Goal: Find specific page/section: Find specific page/section

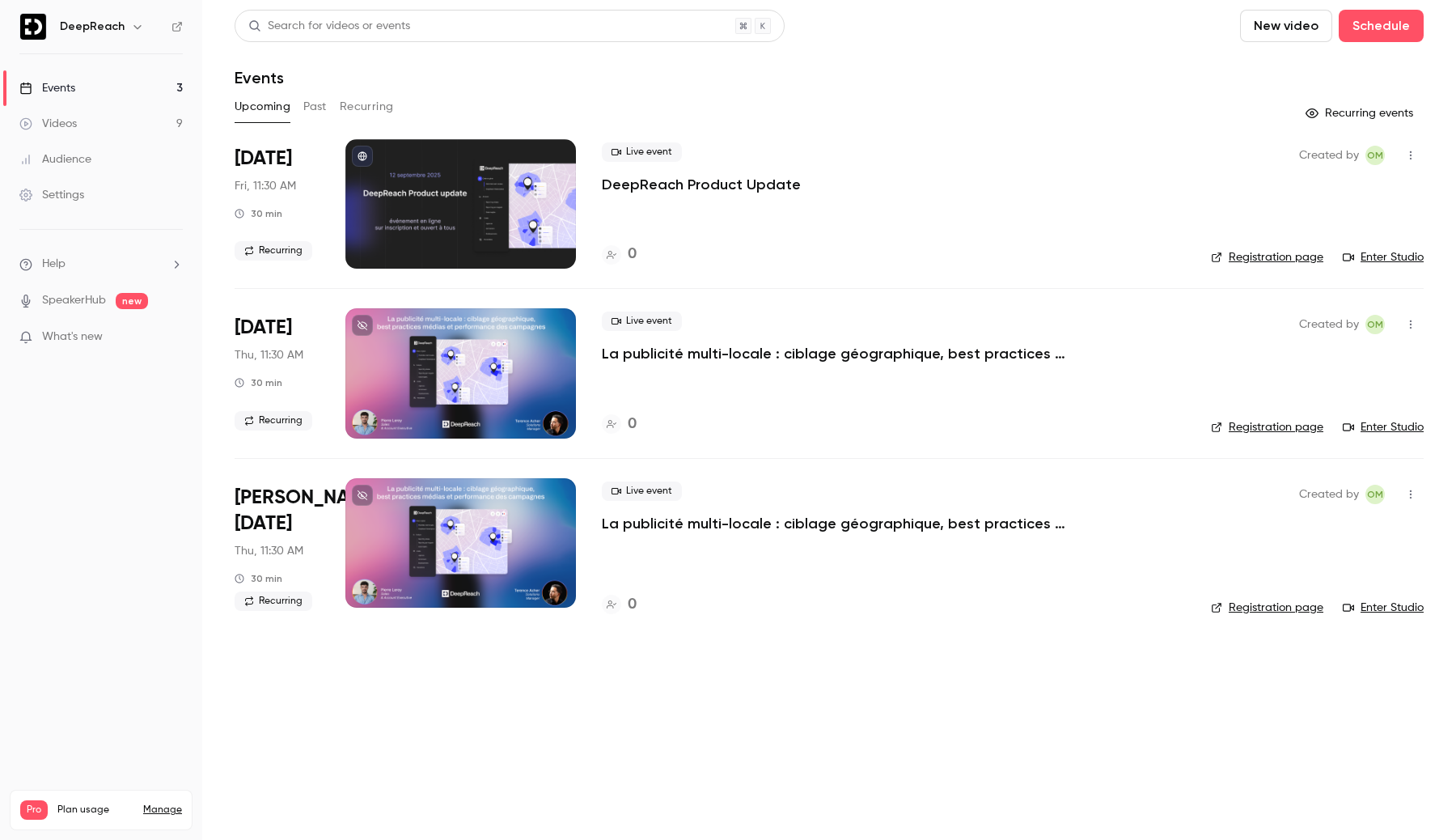
click at [665, 355] on p "La publicité multi-locale : ciblage géographique, best practices médias et perf…" at bounding box center [844, 353] width 485 height 19
click at [646, 187] on p "DeepReach Product Update" at bounding box center [701, 184] width 199 height 19
click at [343, 111] on button "Recurring" at bounding box center [367, 107] width 54 height 26
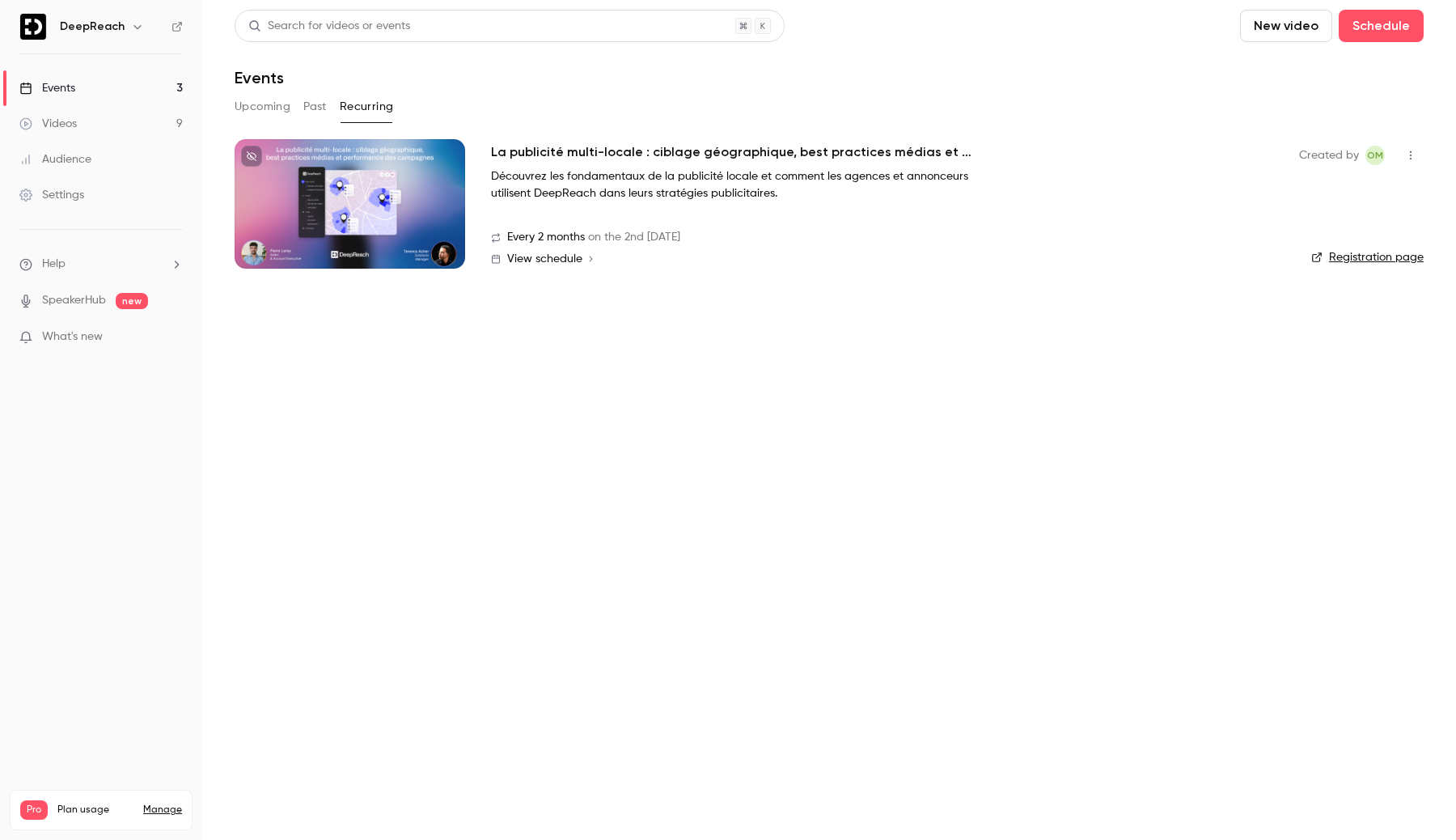
click at [251, 111] on button "Upcoming" at bounding box center [262, 107] width 56 height 26
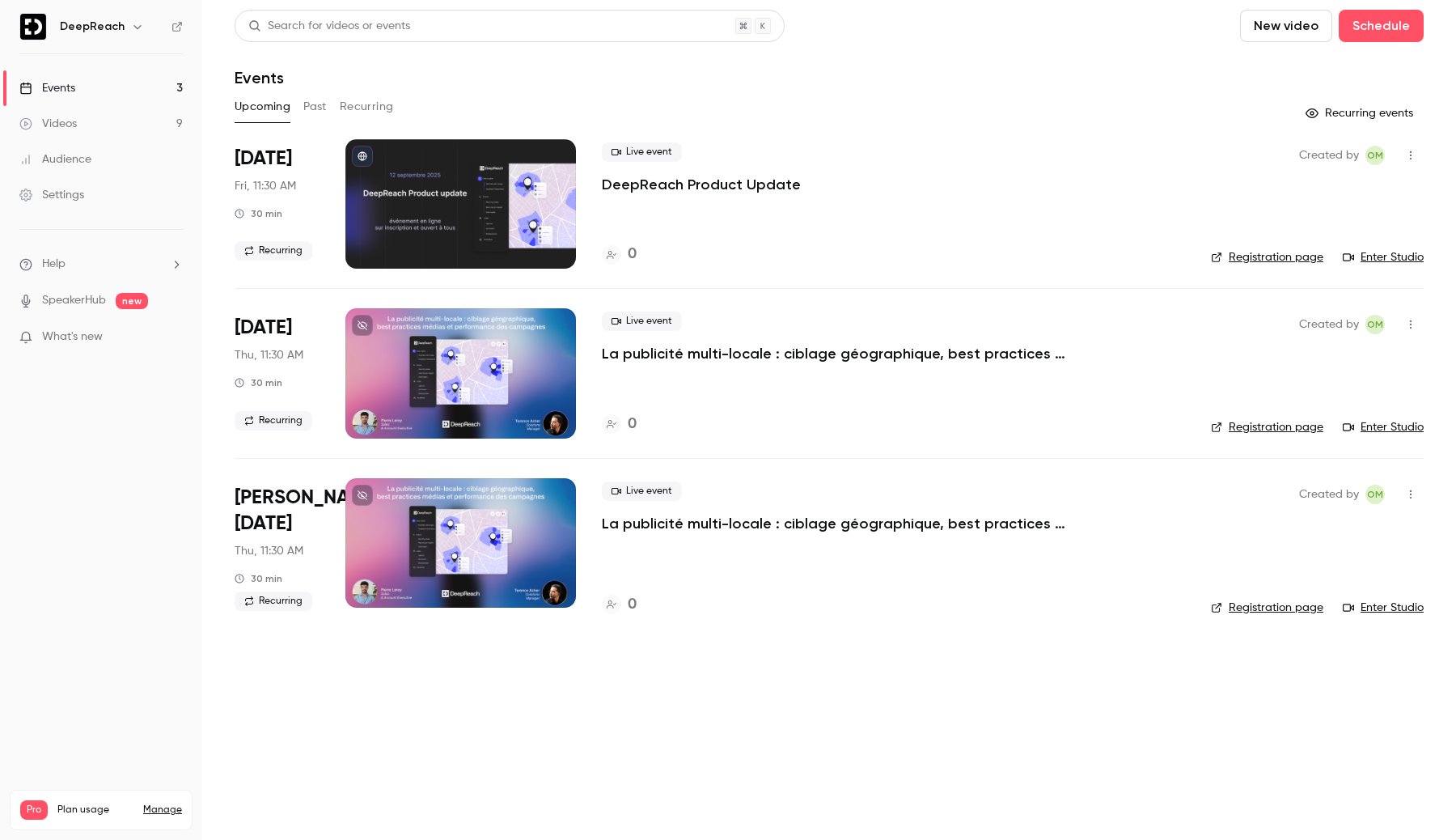
click at [347, 102] on button "Recurring" at bounding box center [367, 107] width 54 height 26
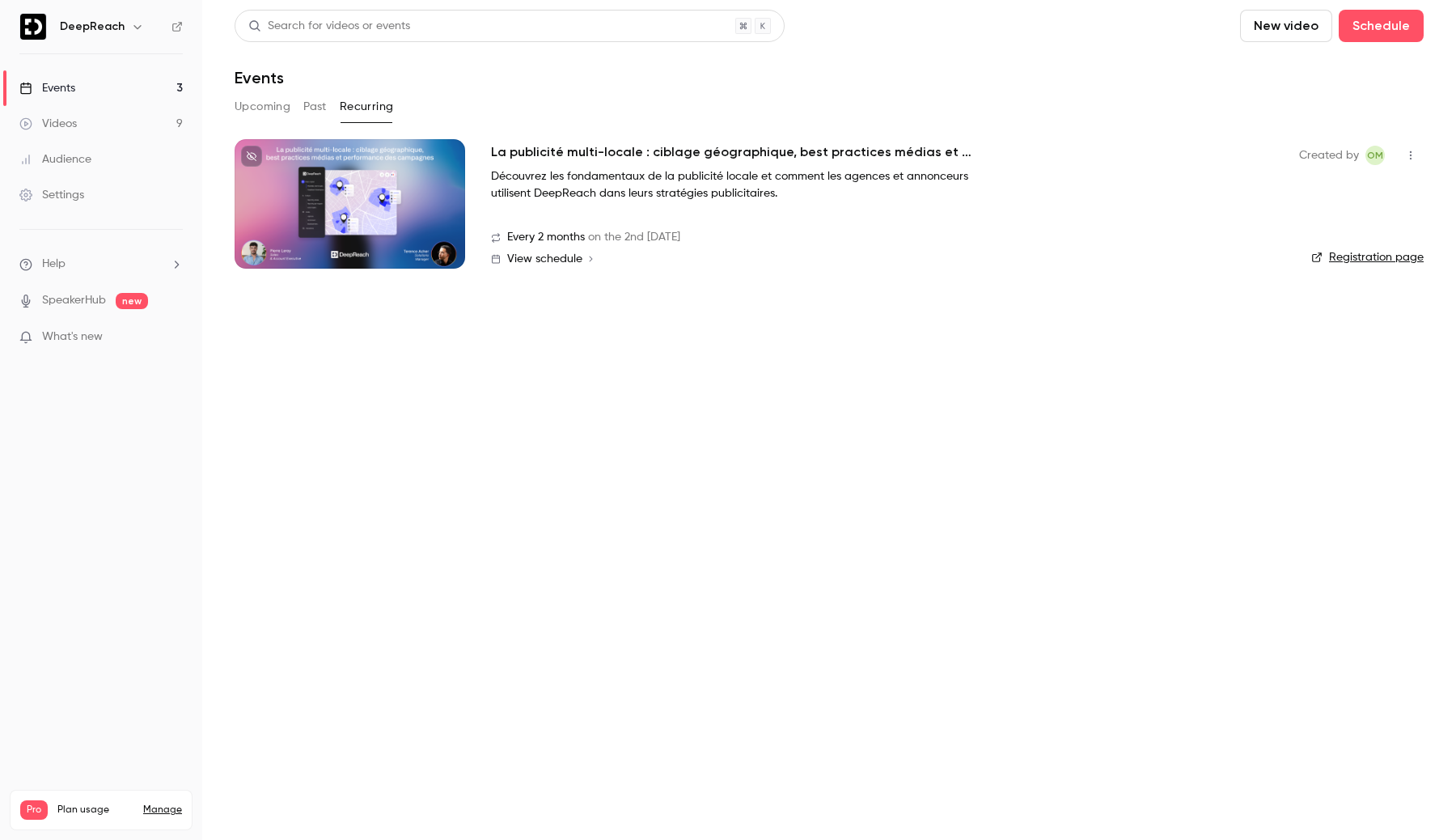
click at [266, 106] on button "Upcoming" at bounding box center [262, 107] width 56 height 26
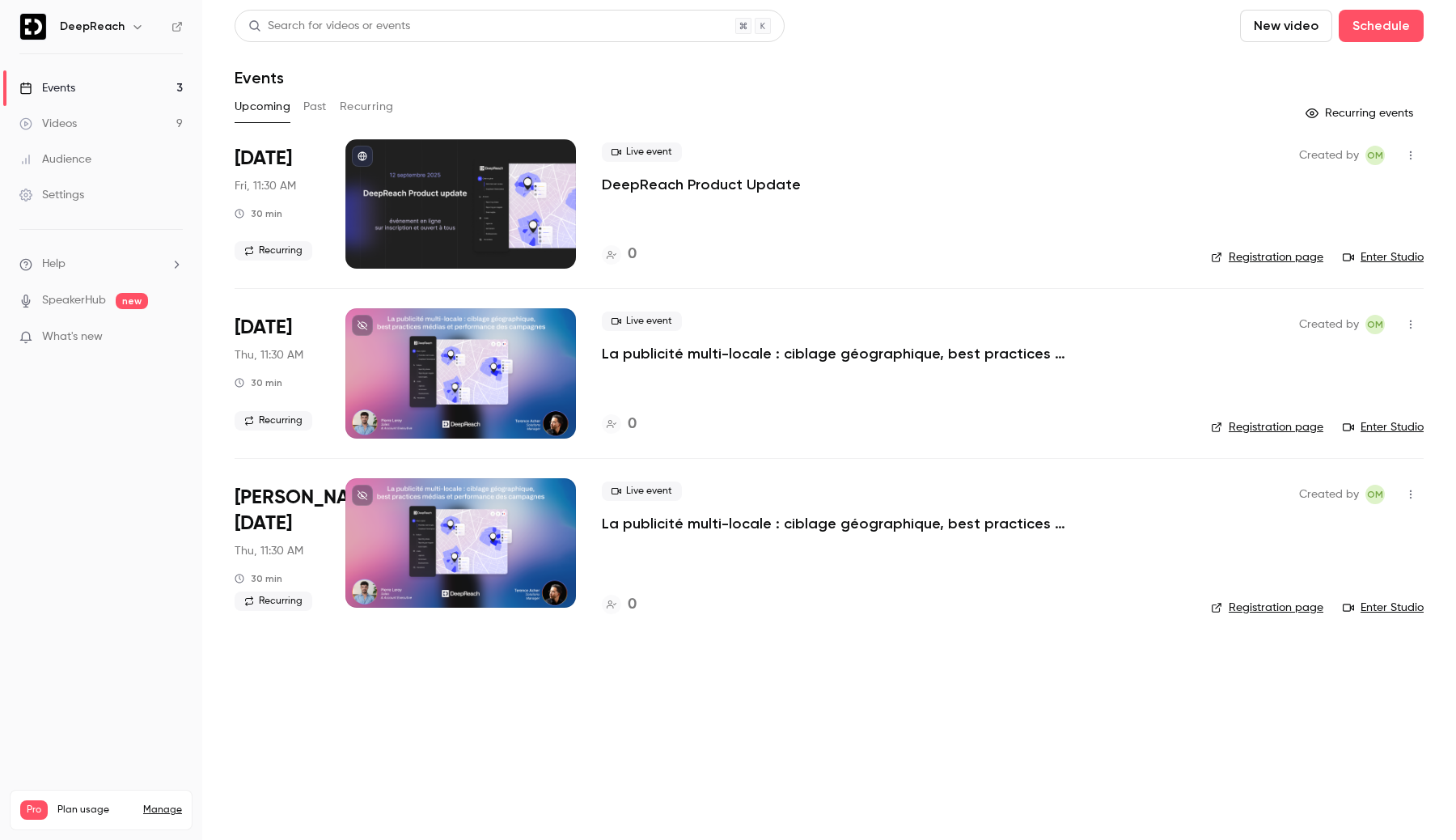
click at [651, 357] on p "La publicité multi-locale : ciblage géographique, best practices médias et perf…" at bounding box center [844, 353] width 485 height 19
click at [383, 109] on button "Recurring" at bounding box center [367, 107] width 54 height 26
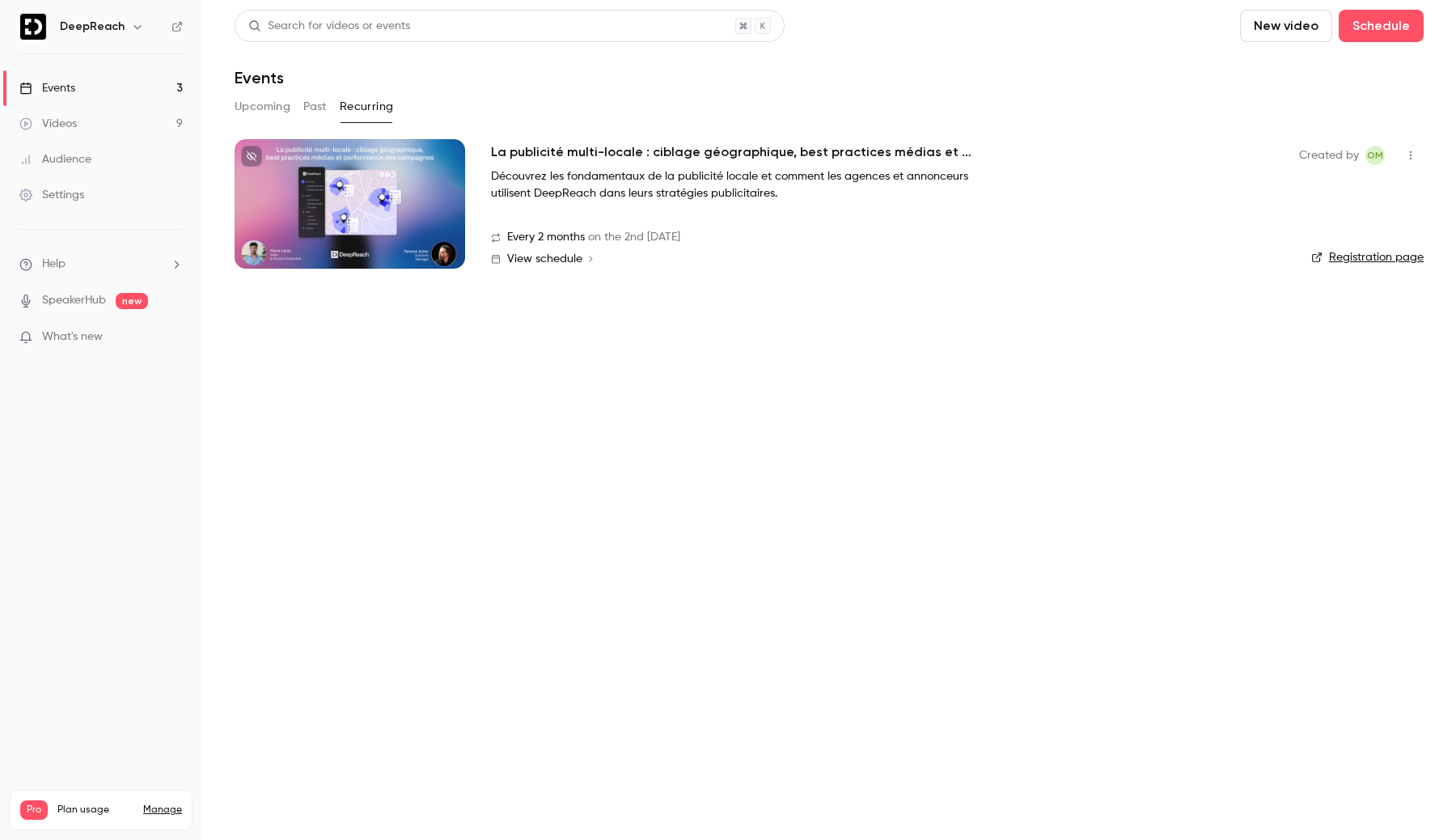
click at [515, 148] on h2 "La publicité multi-locale : ciblage géographique, best practices médias et perf…" at bounding box center [733, 152] width 485 height 19
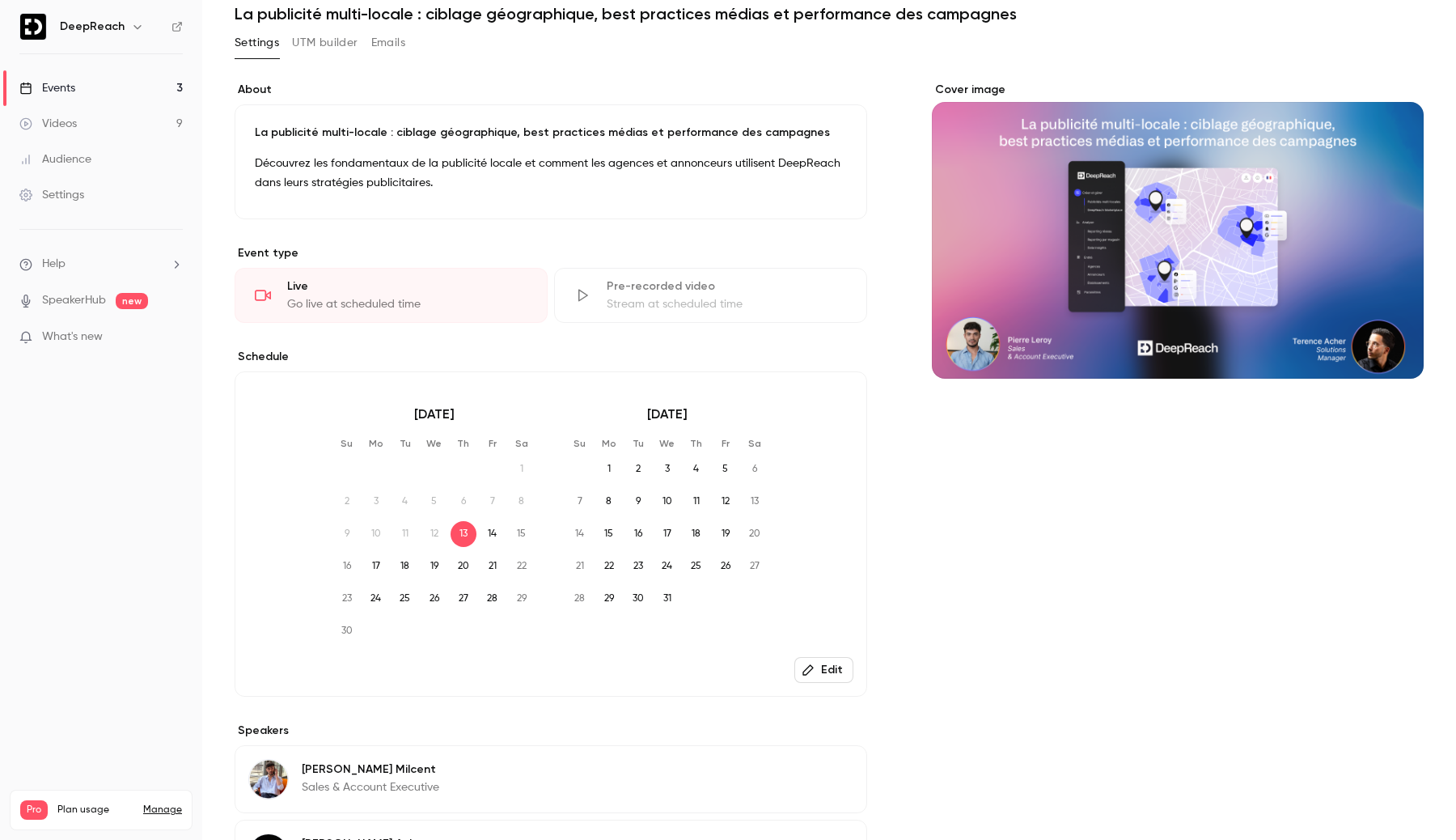
scroll to position [285, 0]
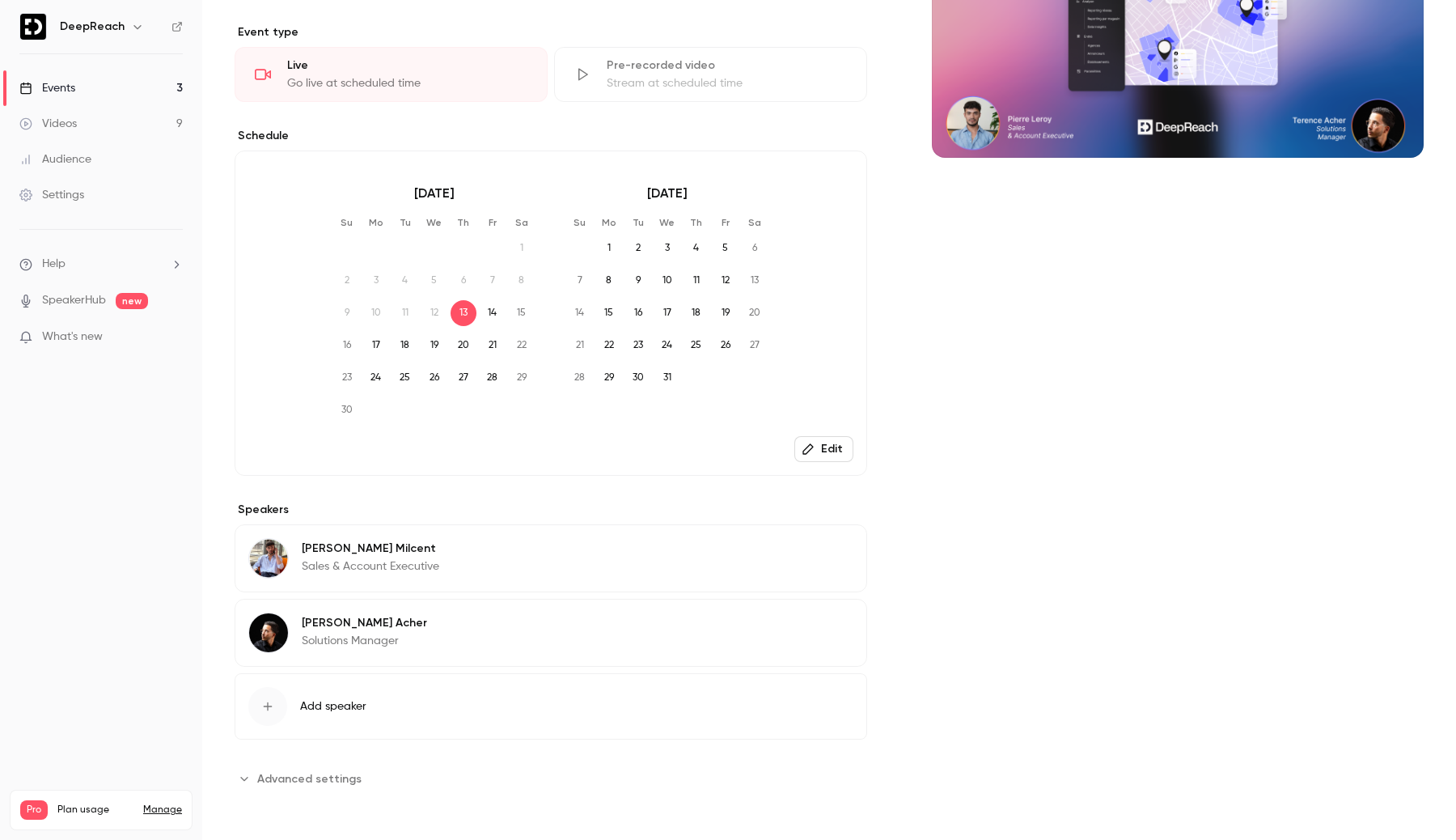
click at [812, 446] on icon "button" at bounding box center [808, 449] width 13 height 13
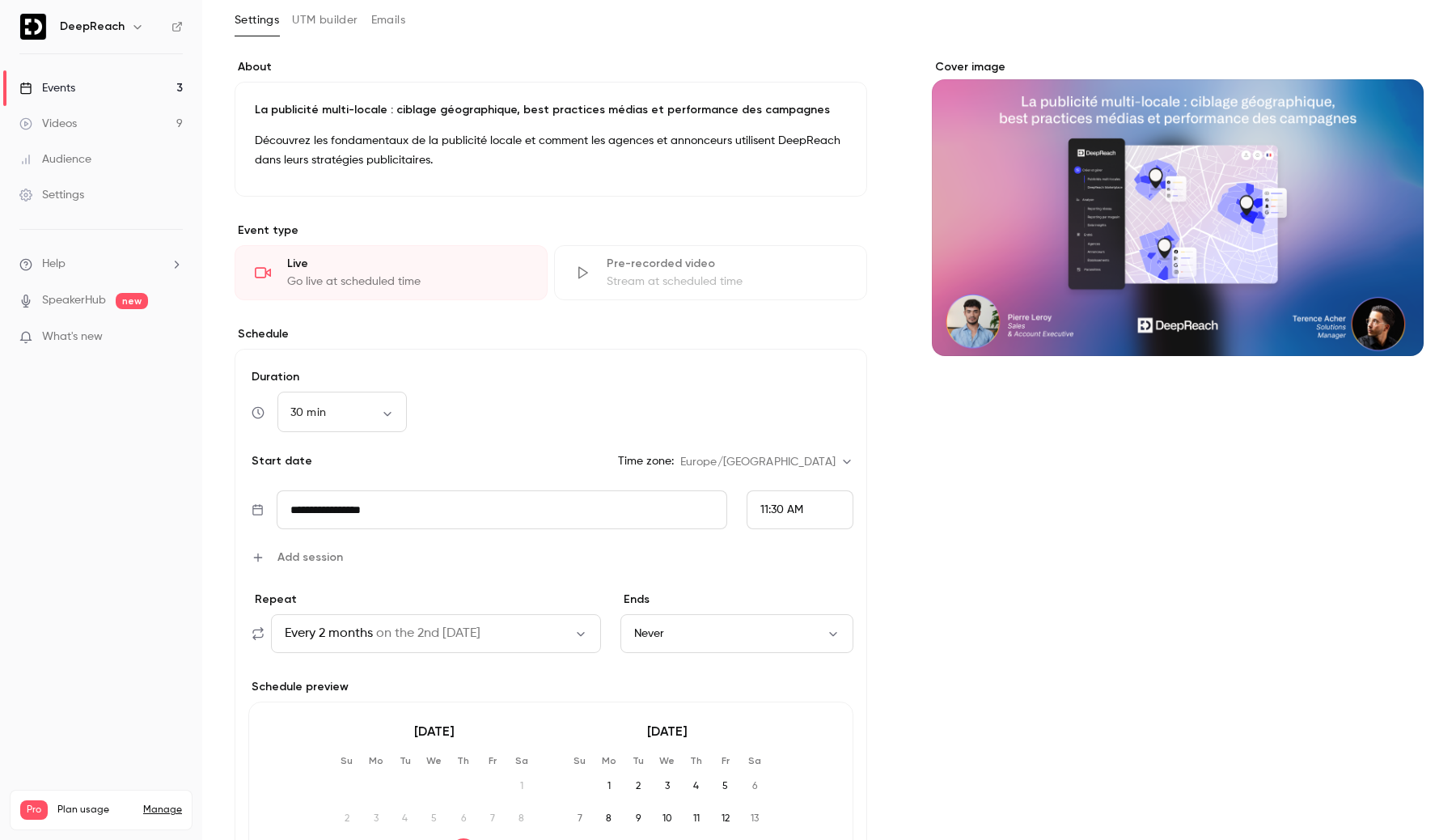
scroll to position [0, 0]
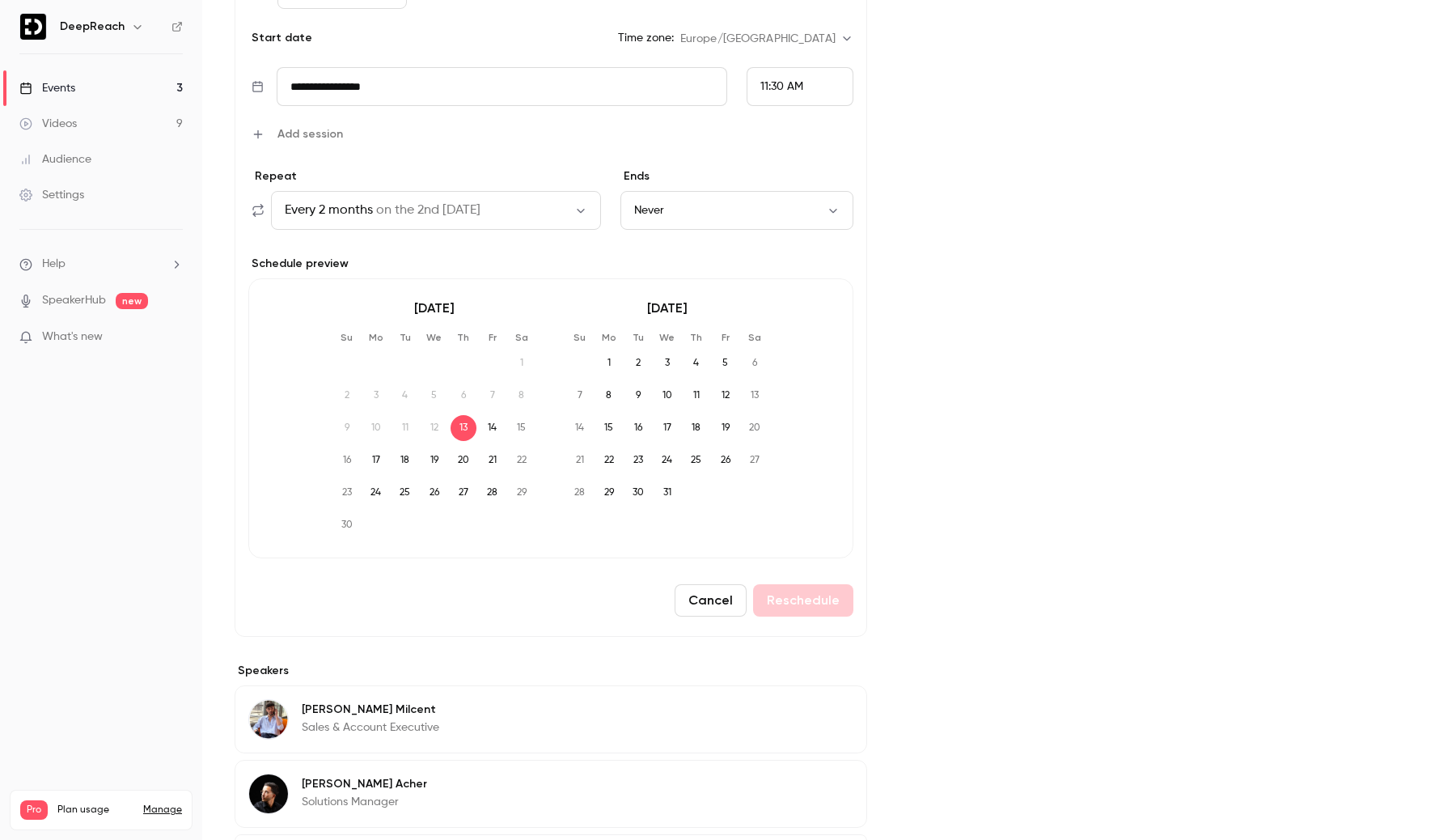
click at [711, 593] on button "Cancel" at bounding box center [710, 600] width 72 height 32
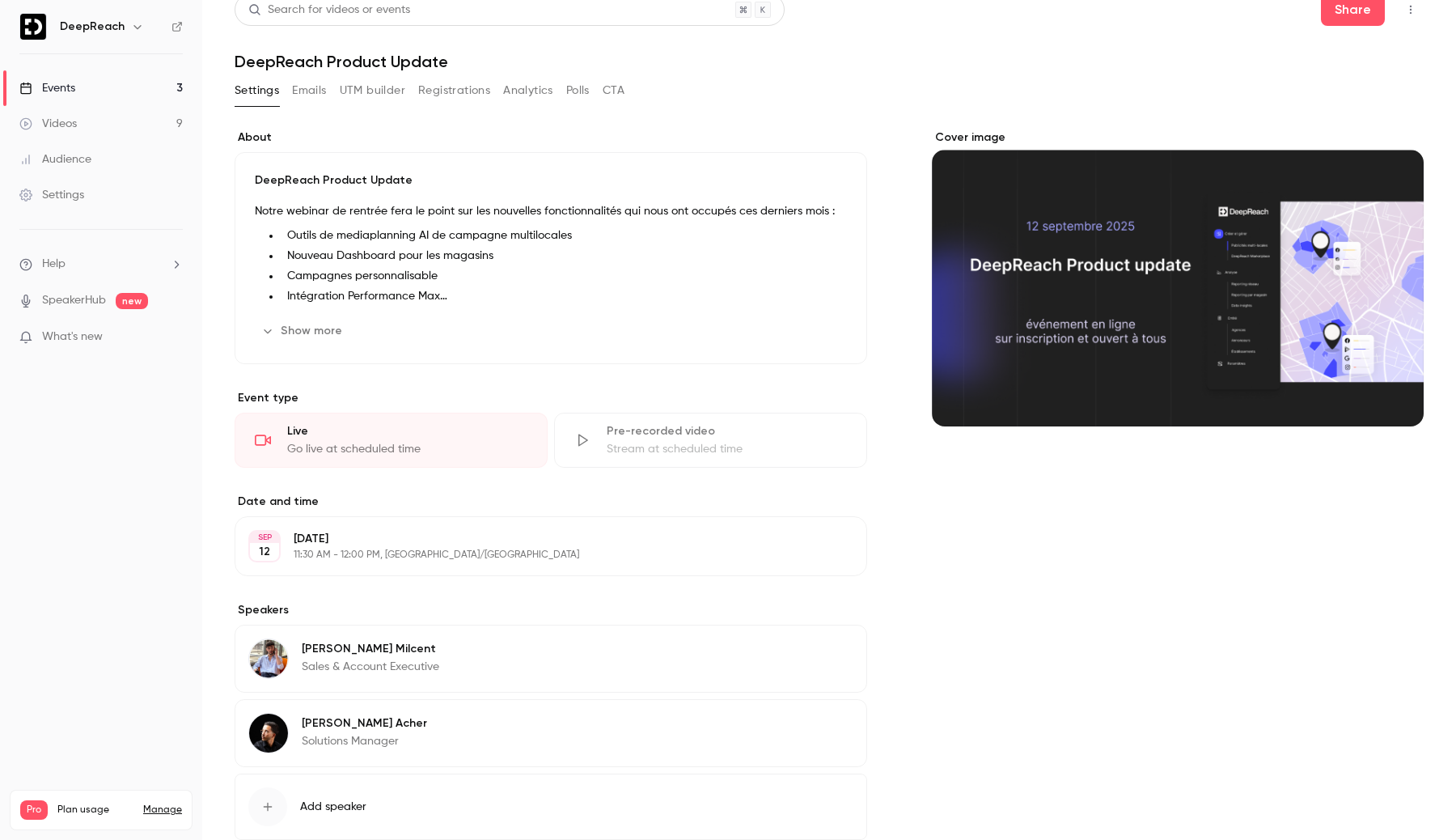
scroll to position [4, 0]
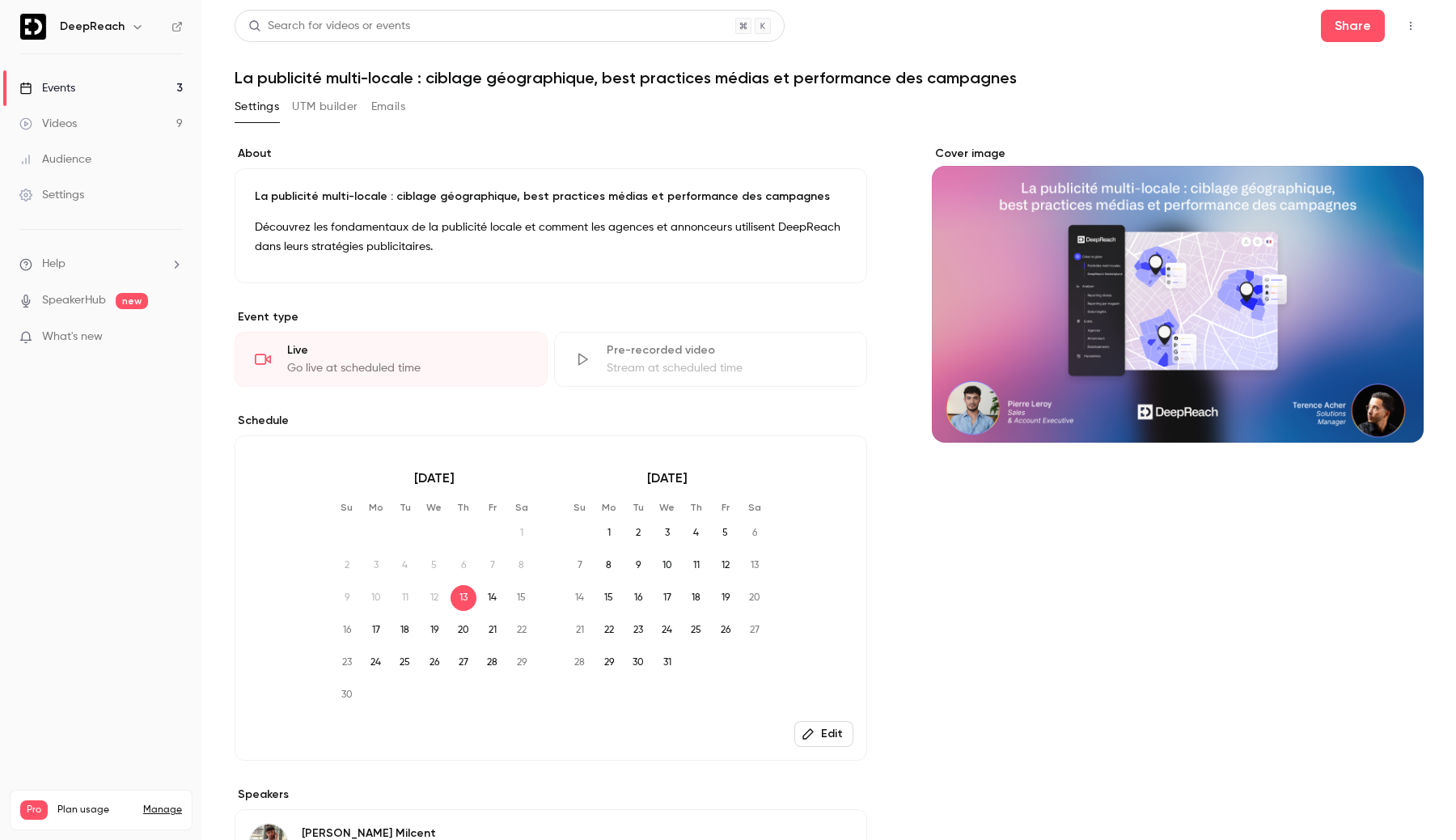
click at [145, 97] on link "Events 3" at bounding box center [101, 88] width 202 height 36
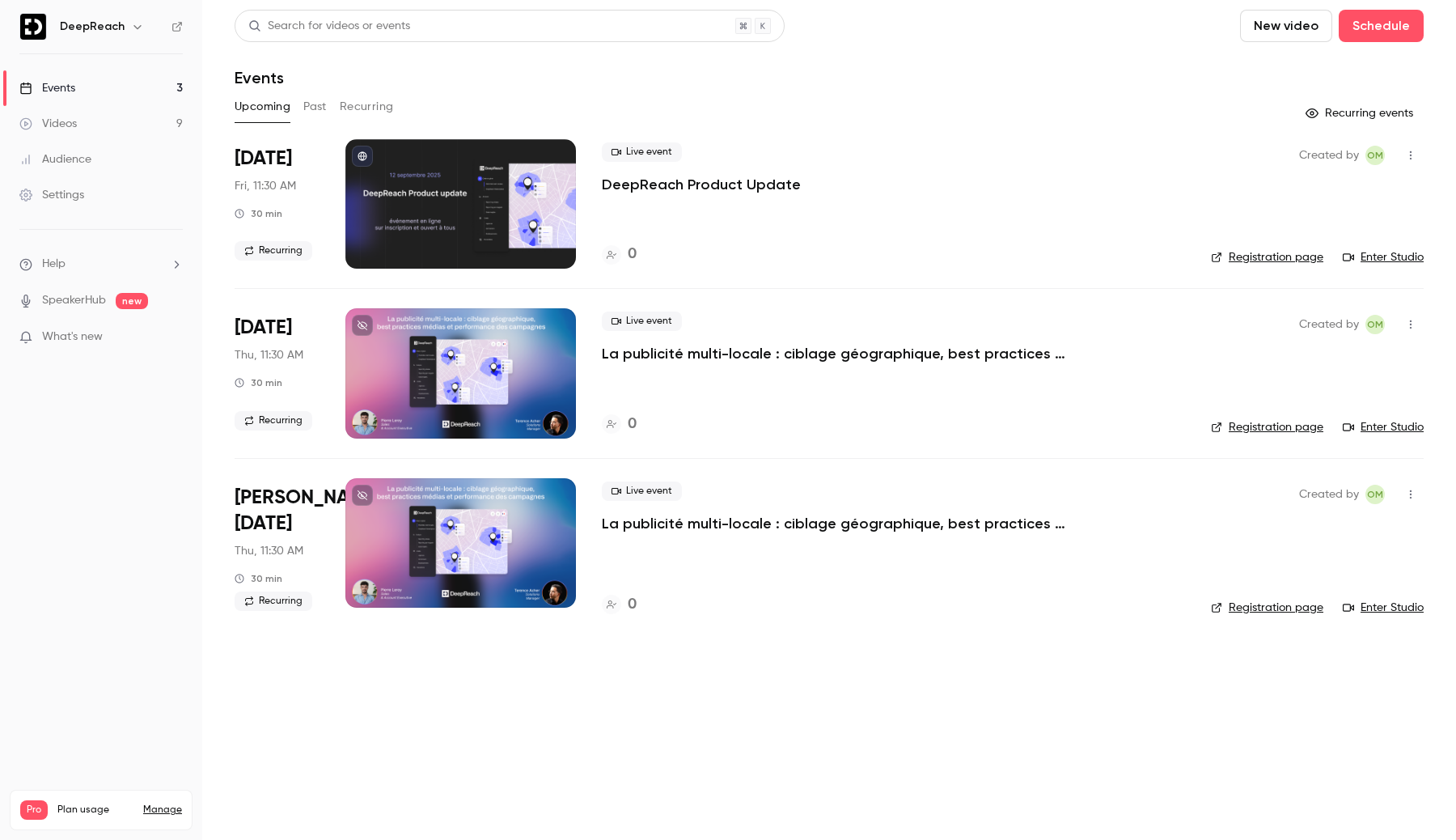
click at [380, 115] on button "Recurring" at bounding box center [367, 107] width 54 height 26
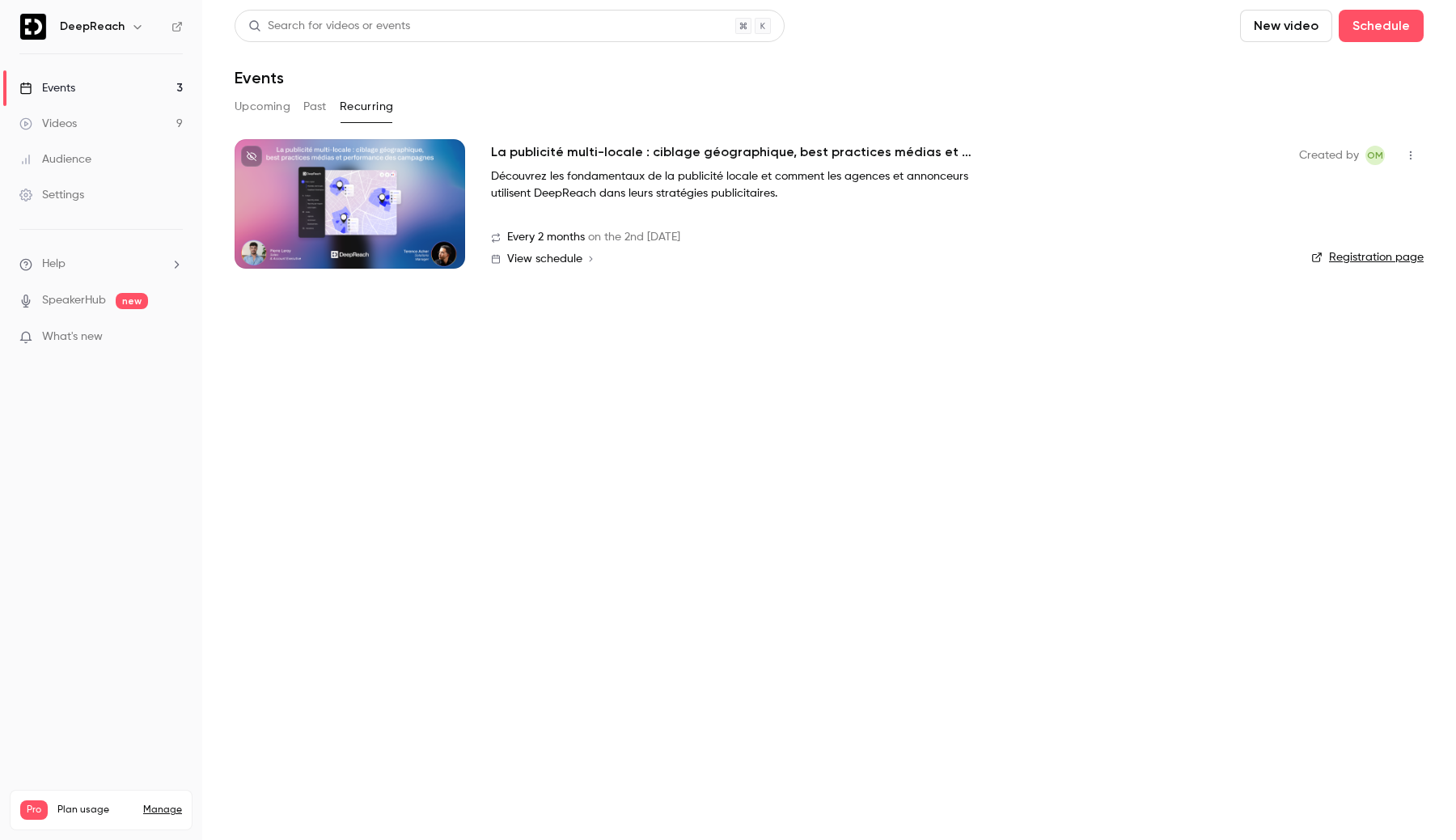
click at [251, 112] on button "Upcoming" at bounding box center [262, 107] width 56 height 26
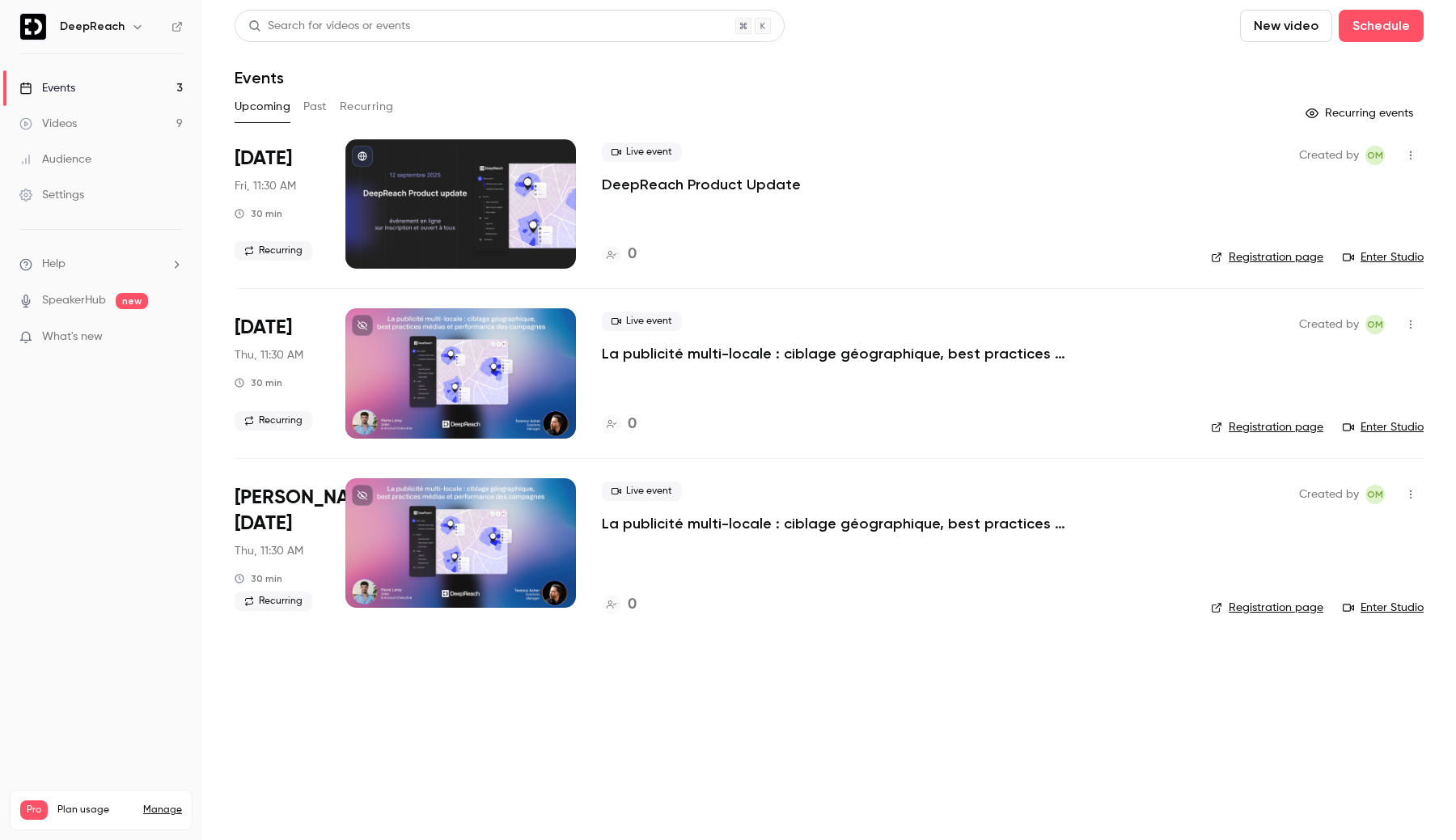
click at [320, 107] on button "Past" at bounding box center [315, 107] width 24 height 26
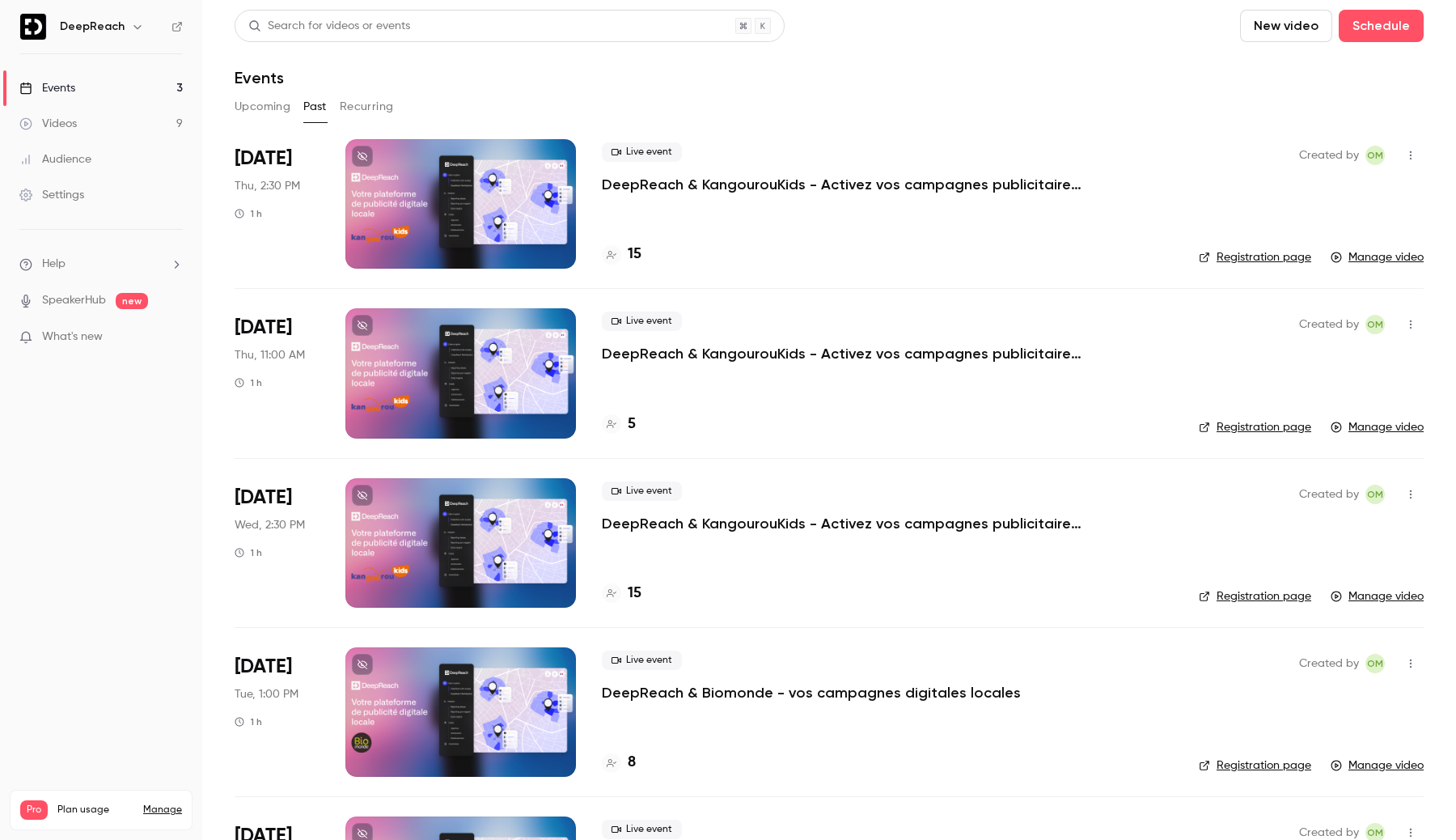
click at [253, 123] on div "Upcoming Past Recurring" at bounding box center [829, 110] width 1189 height 32
click at [257, 106] on button "Upcoming" at bounding box center [262, 107] width 56 height 26
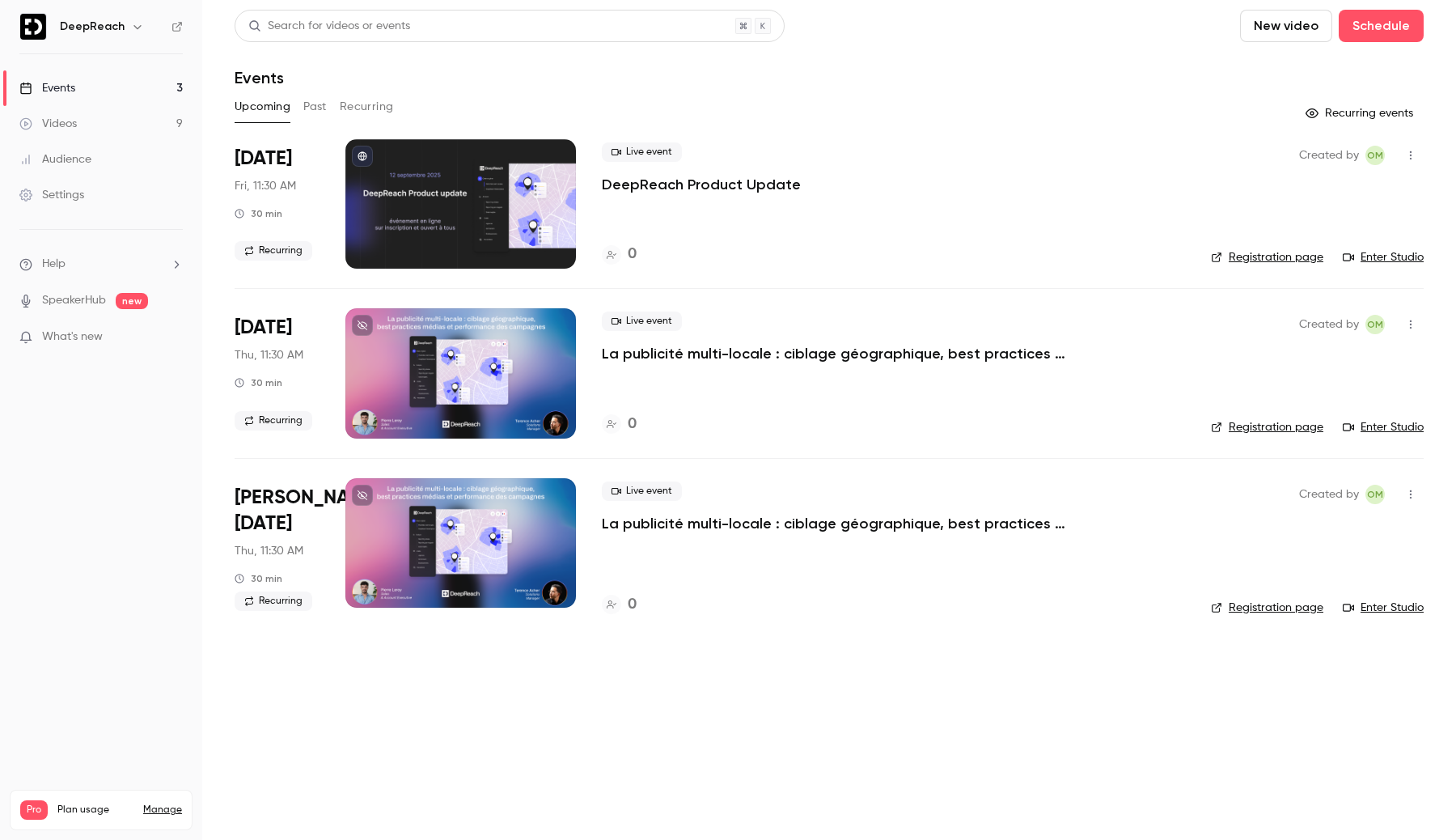
click at [369, 110] on button "Recurring" at bounding box center [367, 107] width 54 height 26
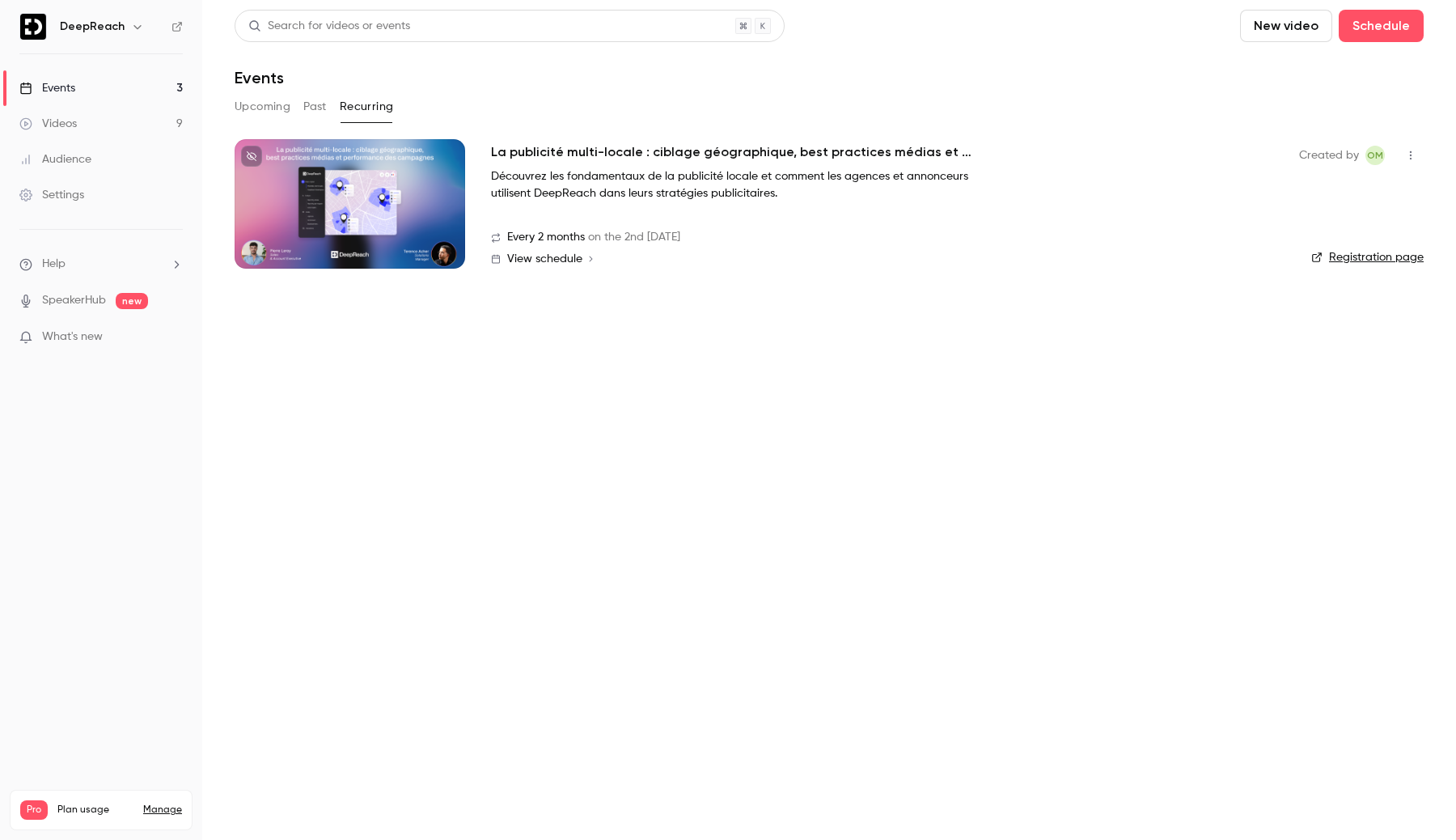
click at [422, 192] on div at bounding box center [350, 204] width 230 height 130
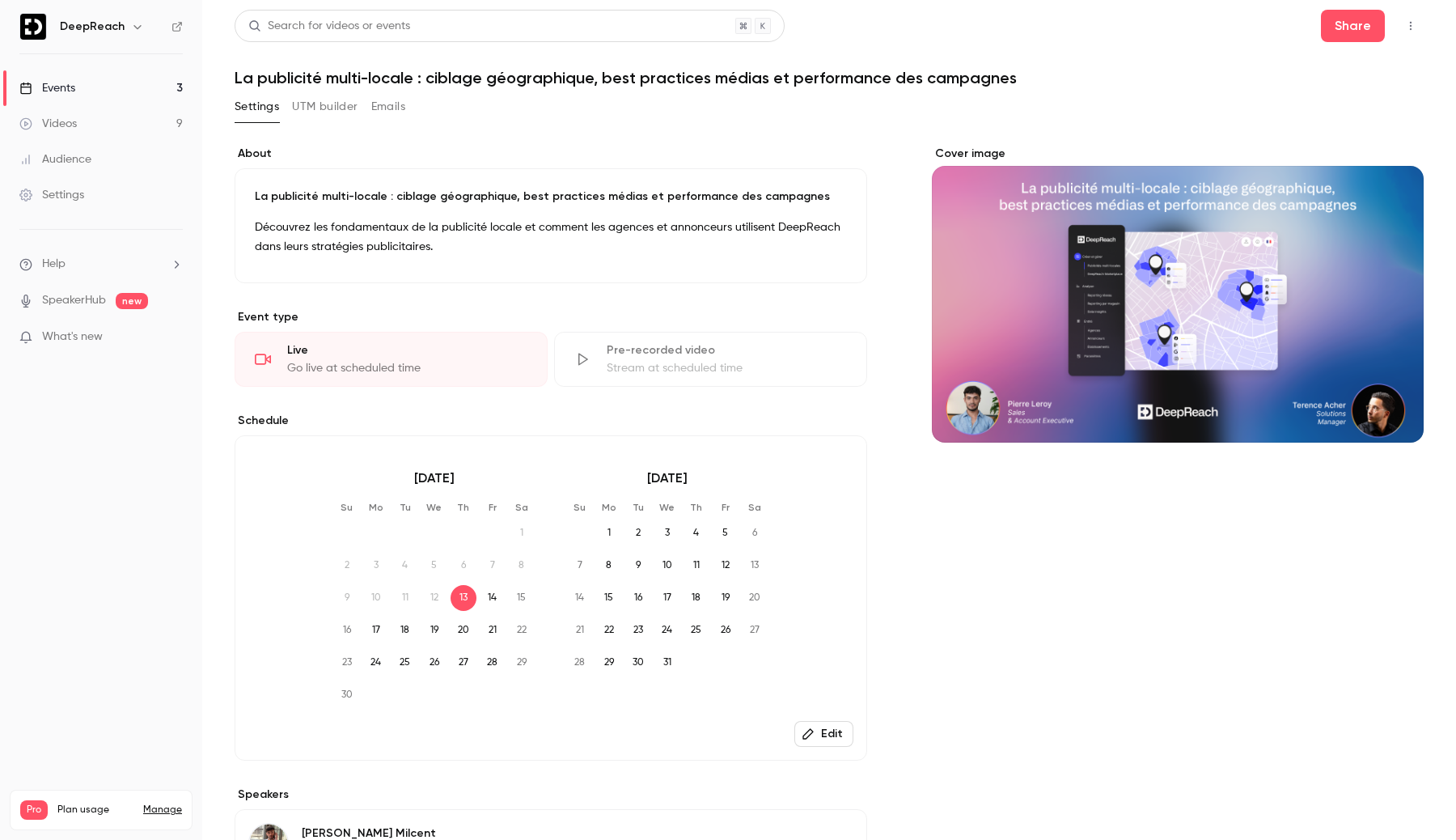
click at [814, 737] on icon "button" at bounding box center [808, 734] width 13 height 13
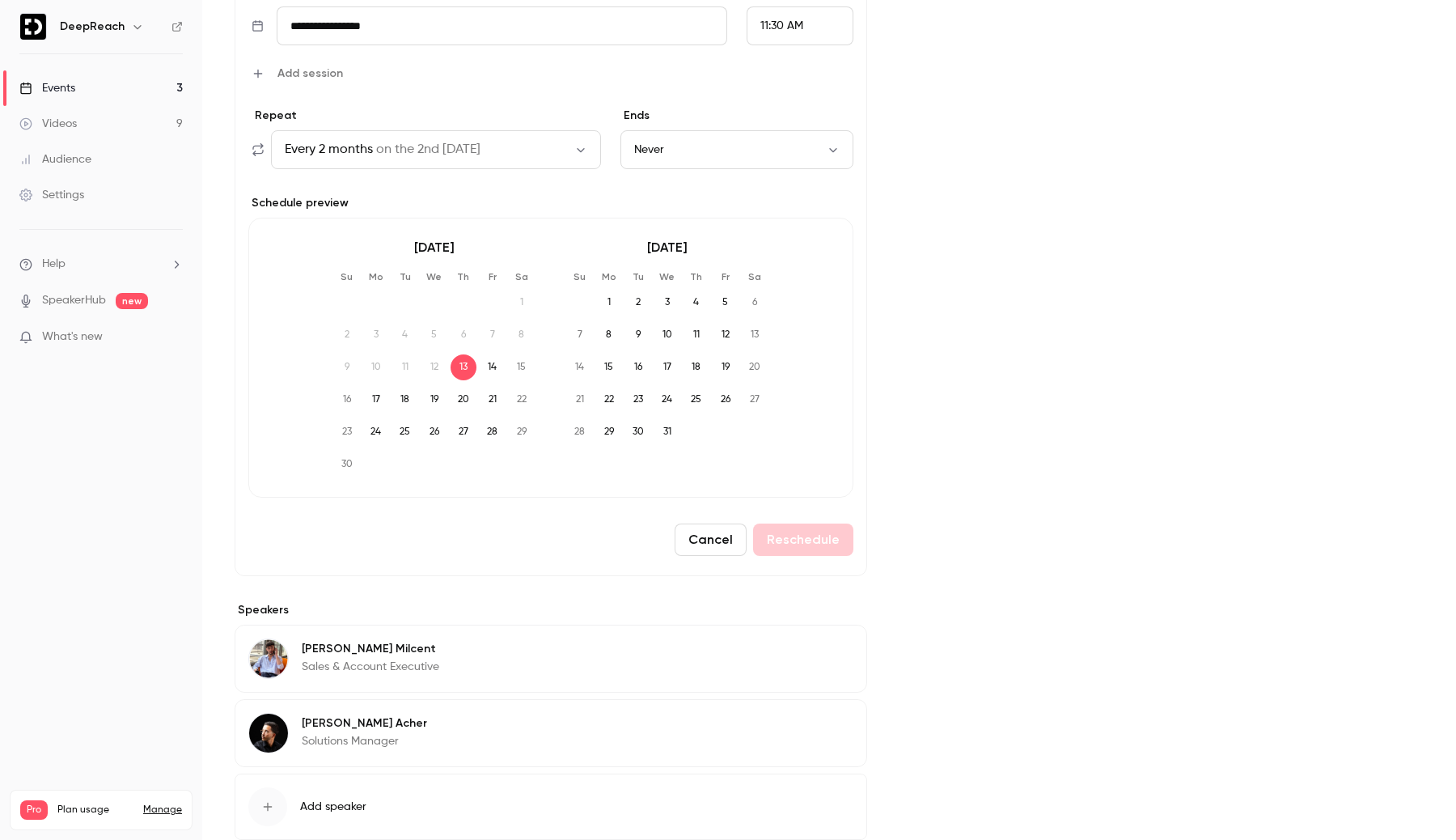
scroll to position [671, 0]
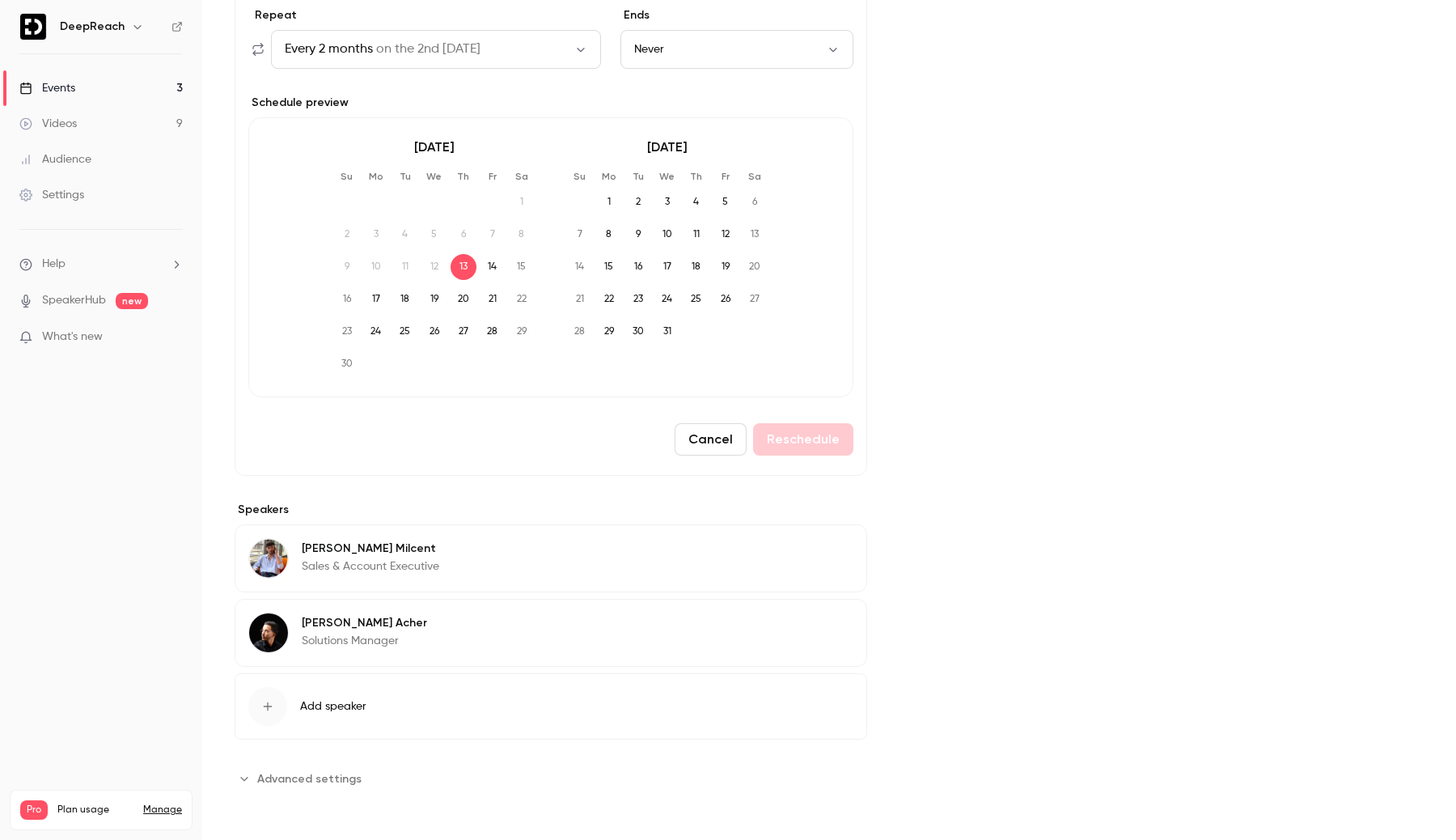
click at [279, 771] on span "Advanced settings" at bounding box center [309, 778] width 104 height 17
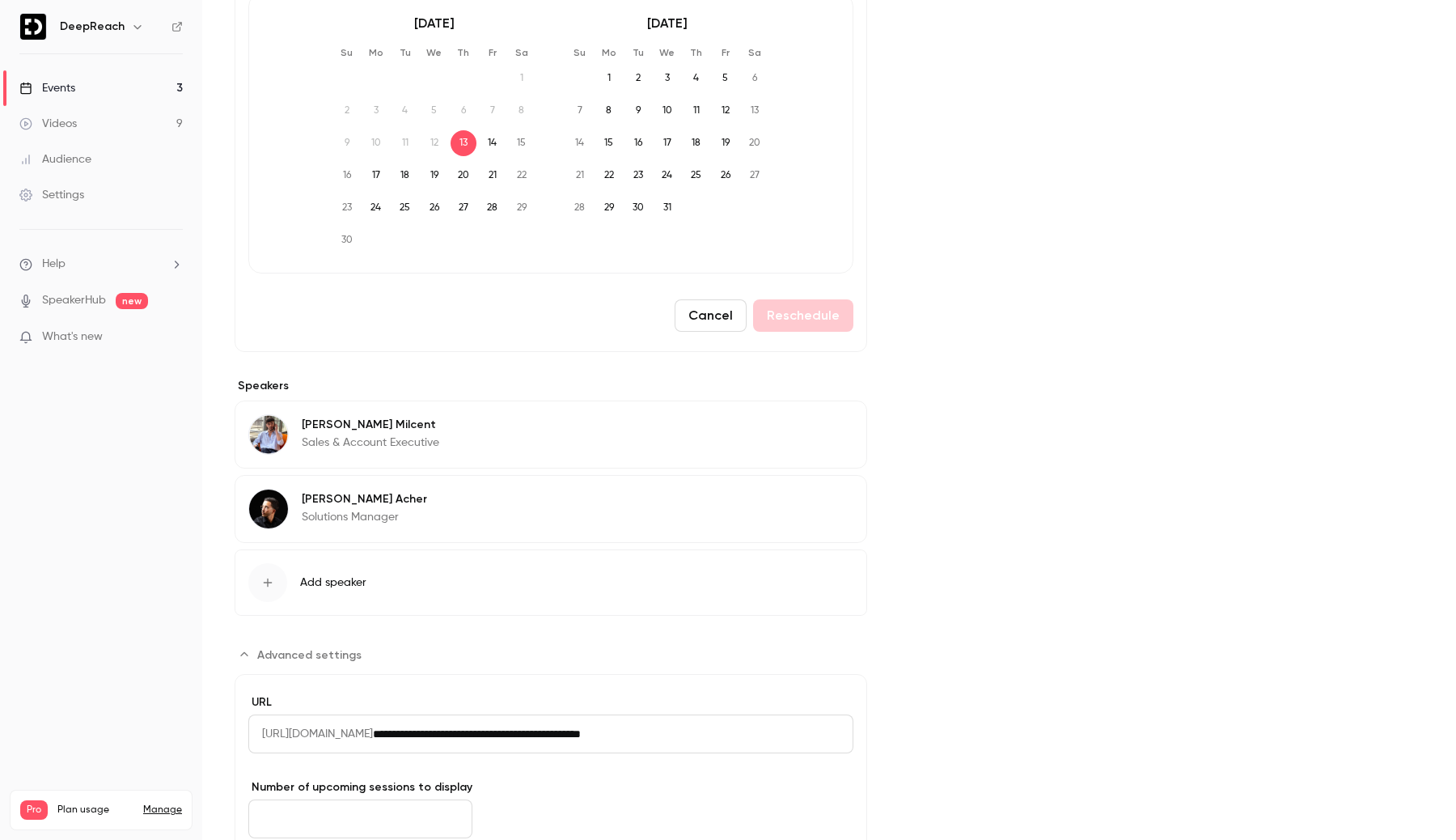
scroll to position [920, 0]
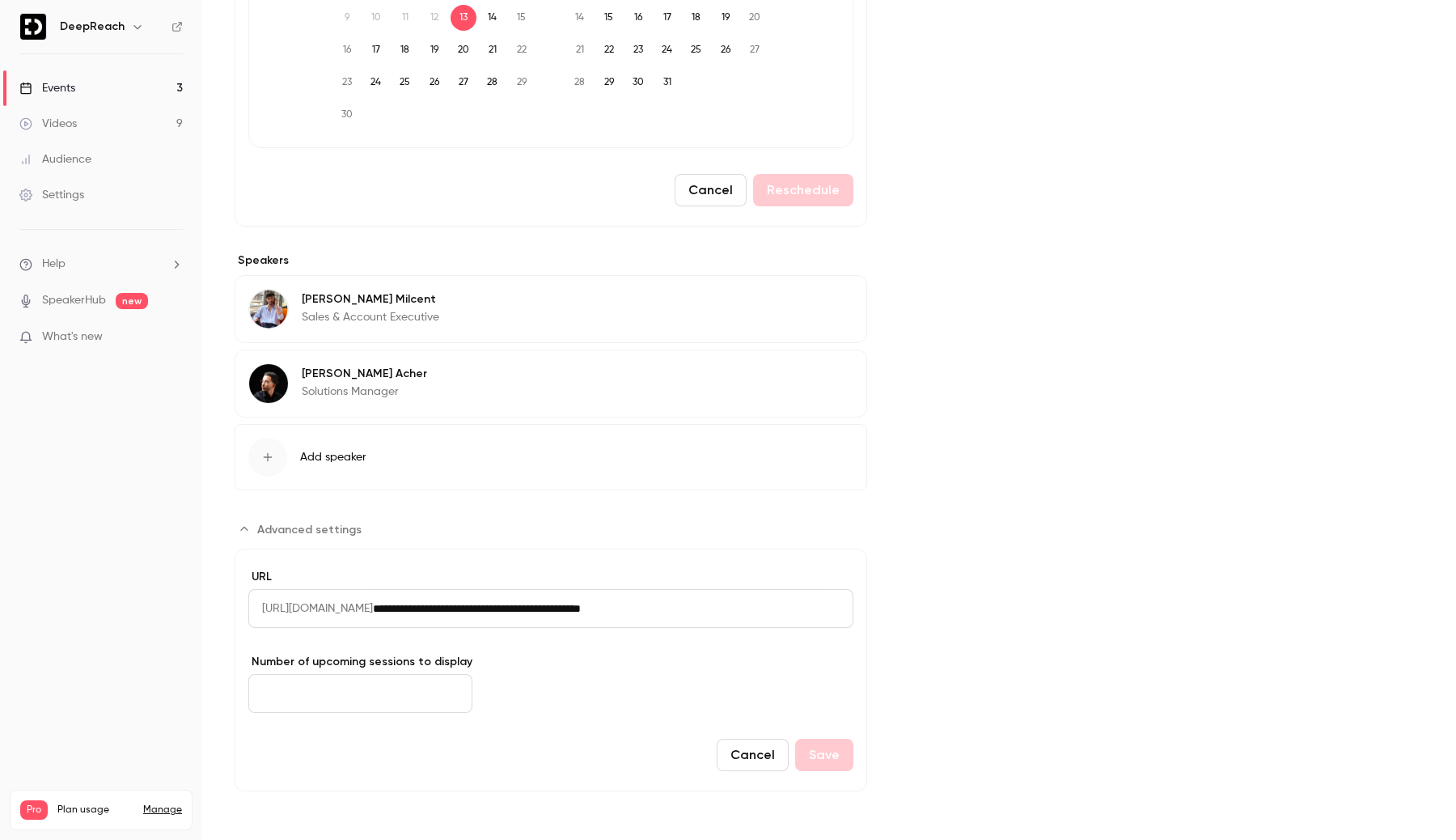
click at [109, 93] on link "Events 3" at bounding box center [101, 88] width 202 height 36
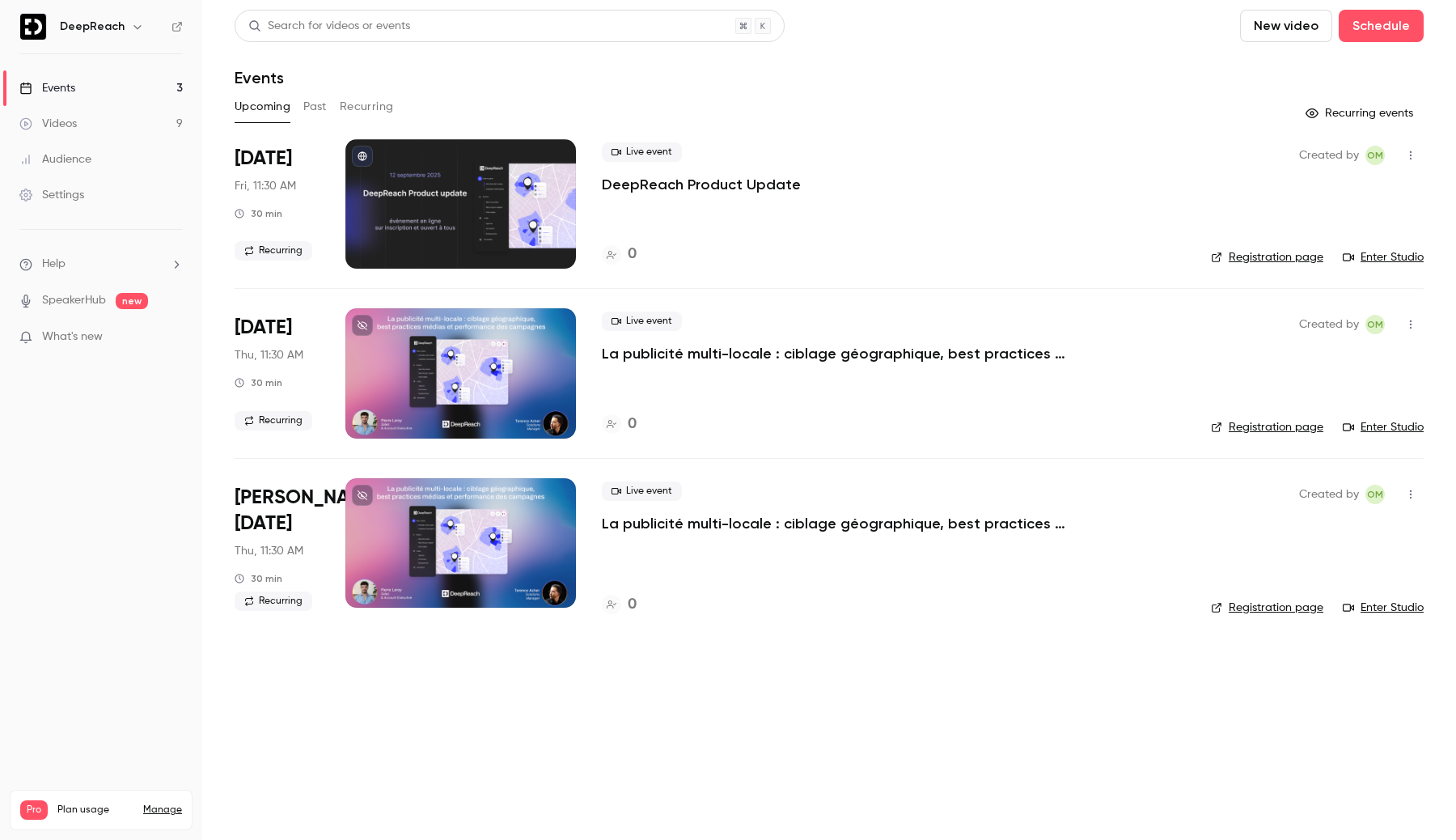
click at [500, 222] on div at bounding box center [461, 204] width 230 height 130
click at [636, 189] on p "DeepReach Product Update" at bounding box center [701, 184] width 199 height 19
click at [637, 186] on p "DeepReach Product Update" at bounding box center [701, 184] width 199 height 19
click at [714, 354] on p "La publicité multi-locale : ciblage géographique, best practices médias et perf…" at bounding box center [844, 353] width 485 height 19
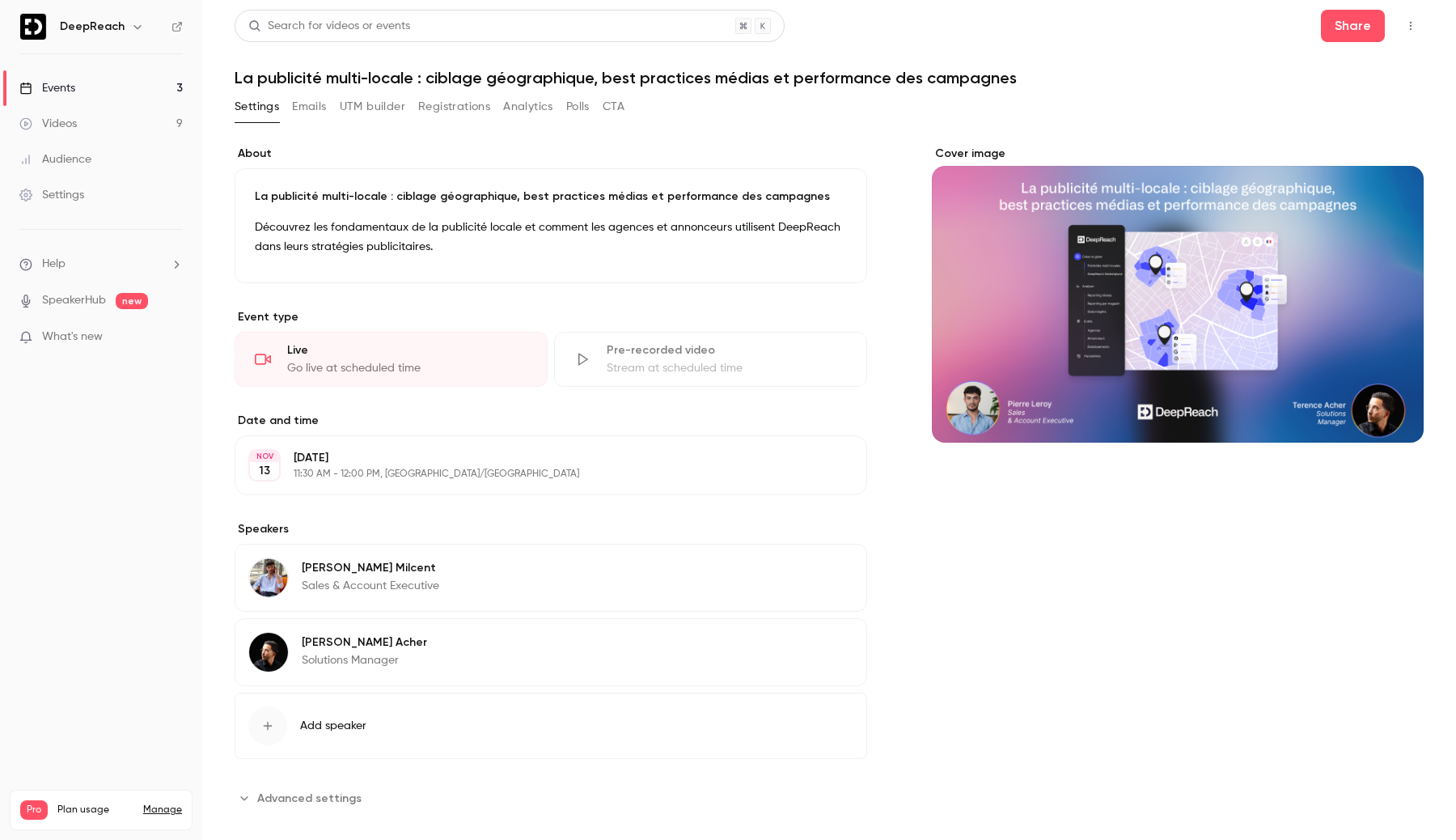
click at [137, 87] on link "Events 3" at bounding box center [101, 88] width 202 height 36
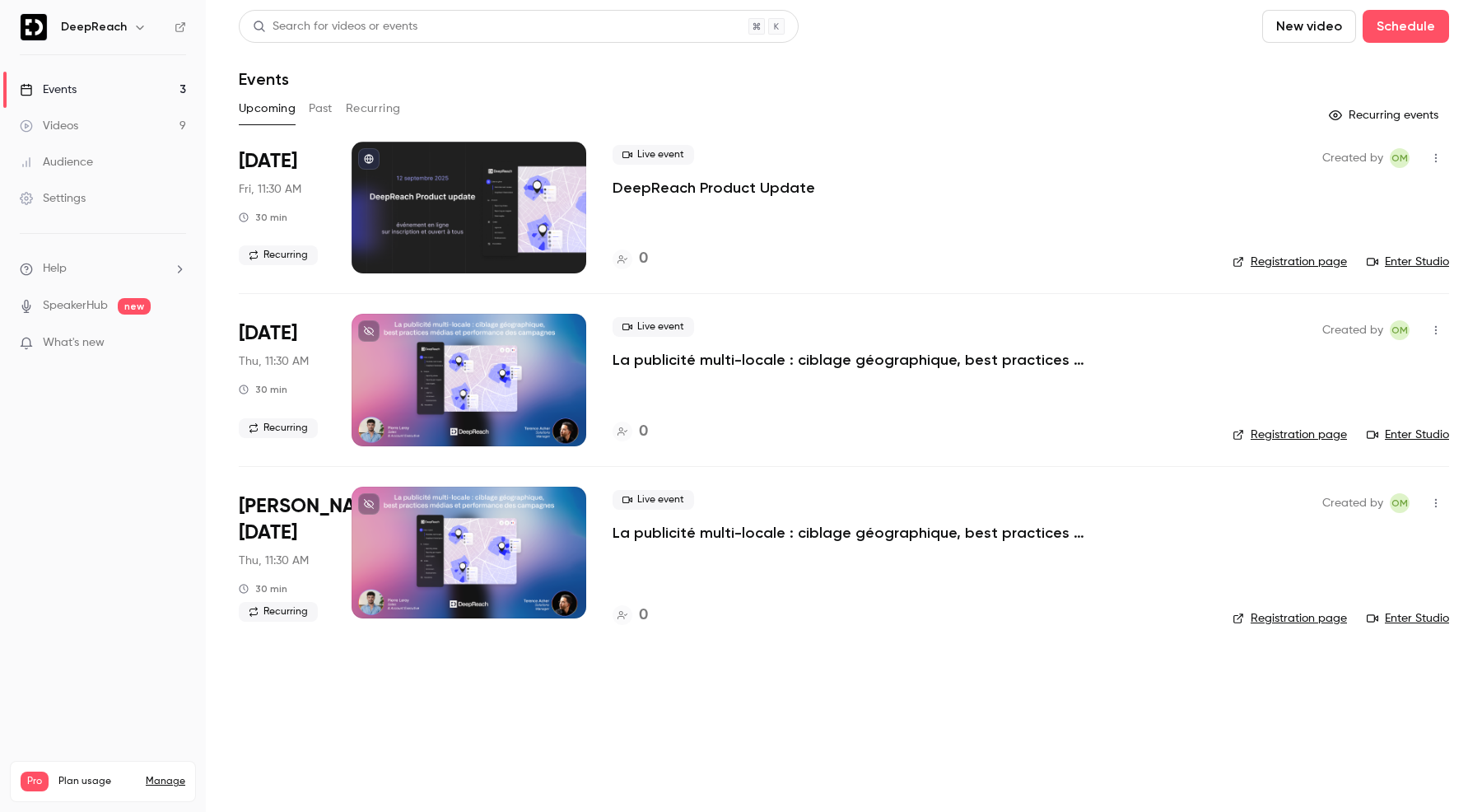
click at [370, 99] on button "Recurring" at bounding box center [373, 109] width 55 height 26
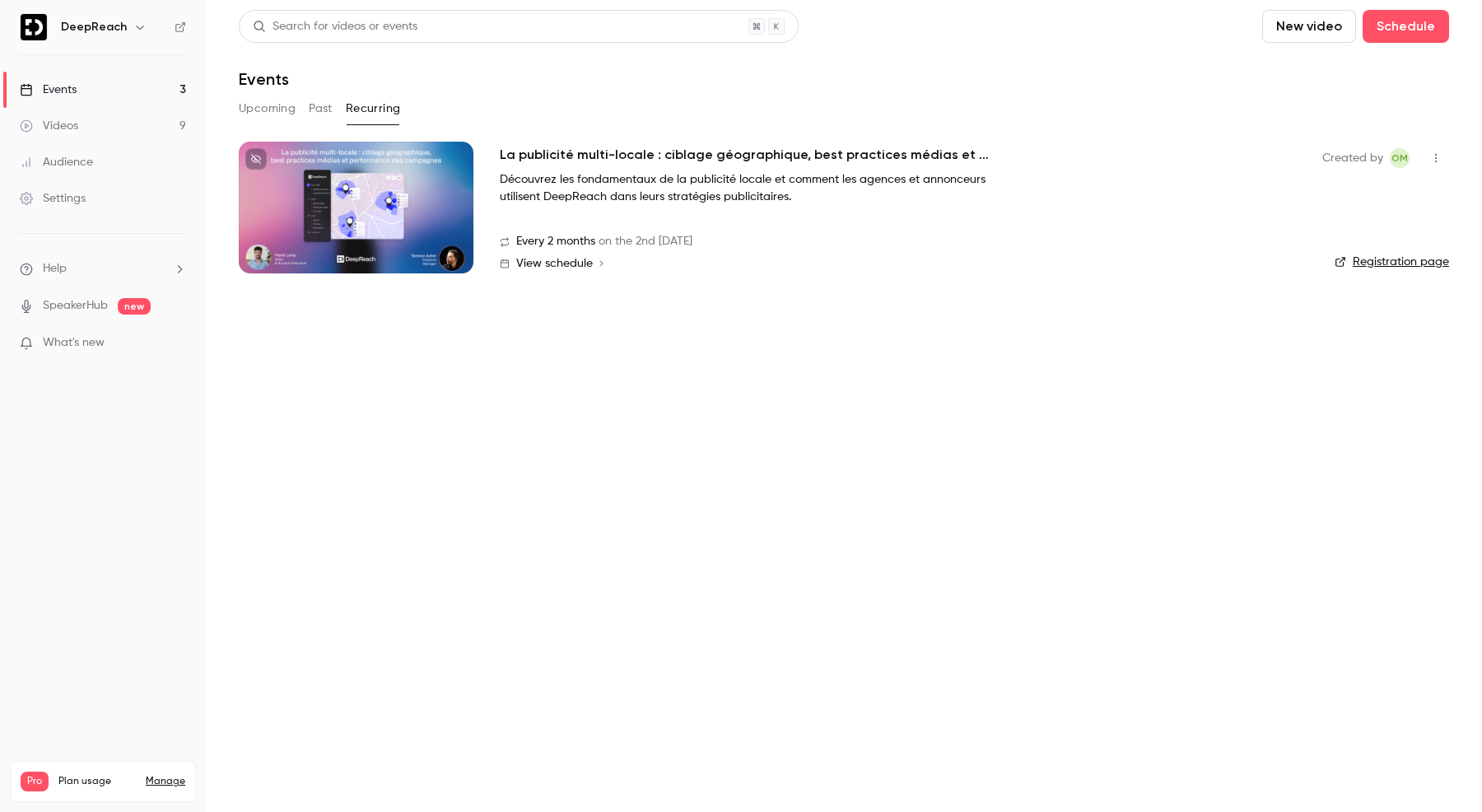
click at [271, 102] on button "Upcoming" at bounding box center [267, 109] width 57 height 26
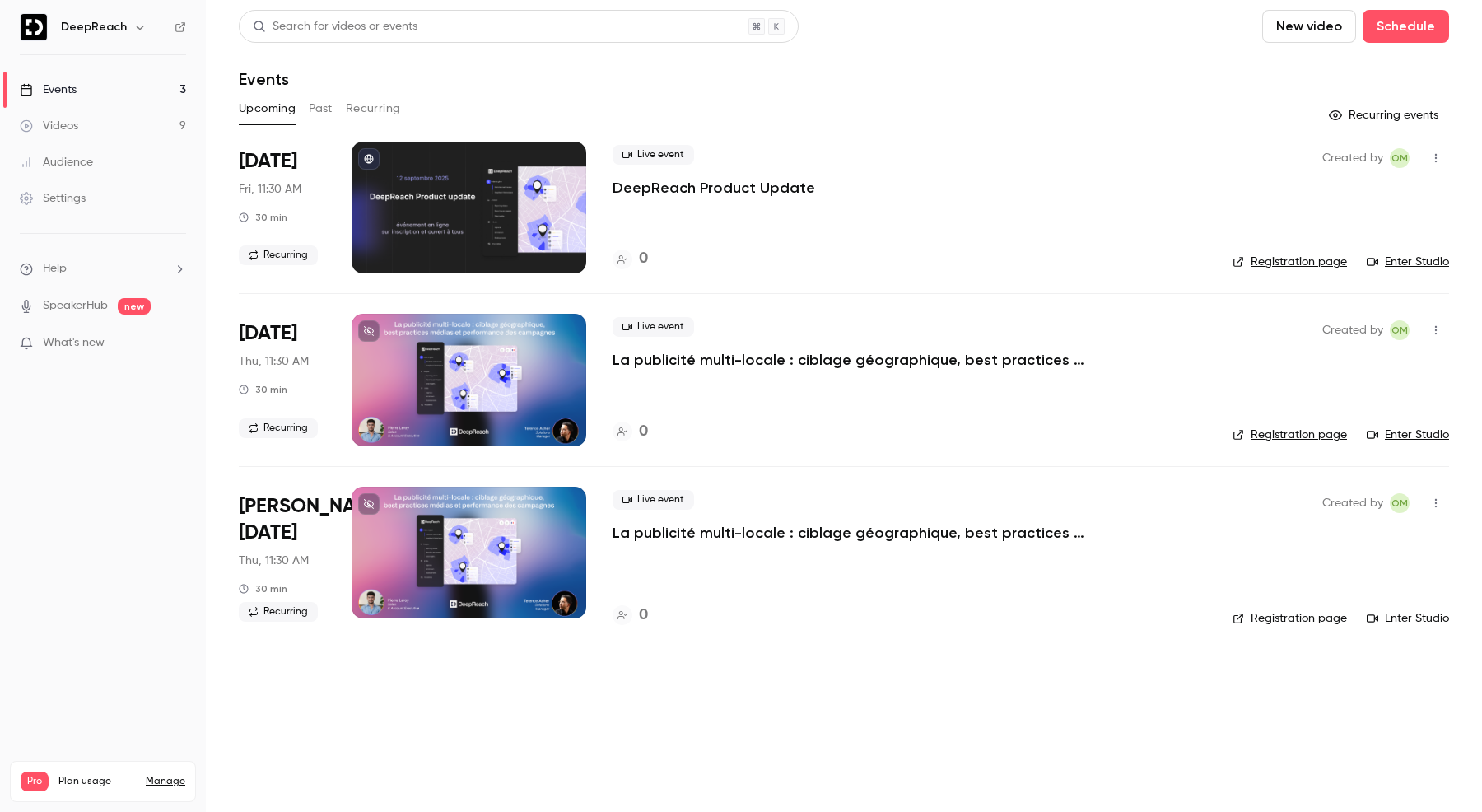
click at [274, 255] on span "Recurring" at bounding box center [278, 255] width 79 height 20
drag, startPoint x: 261, startPoint y: 260, endPoint x: 308, endPoint y: 262, distance: 47.0
click at [308, 262] on span "Recurring" at bounding box center [278, 255] width 79 height 20
click at [374, 109] on button "Recurring" at bounding box center [373, 109] width 55 height 26
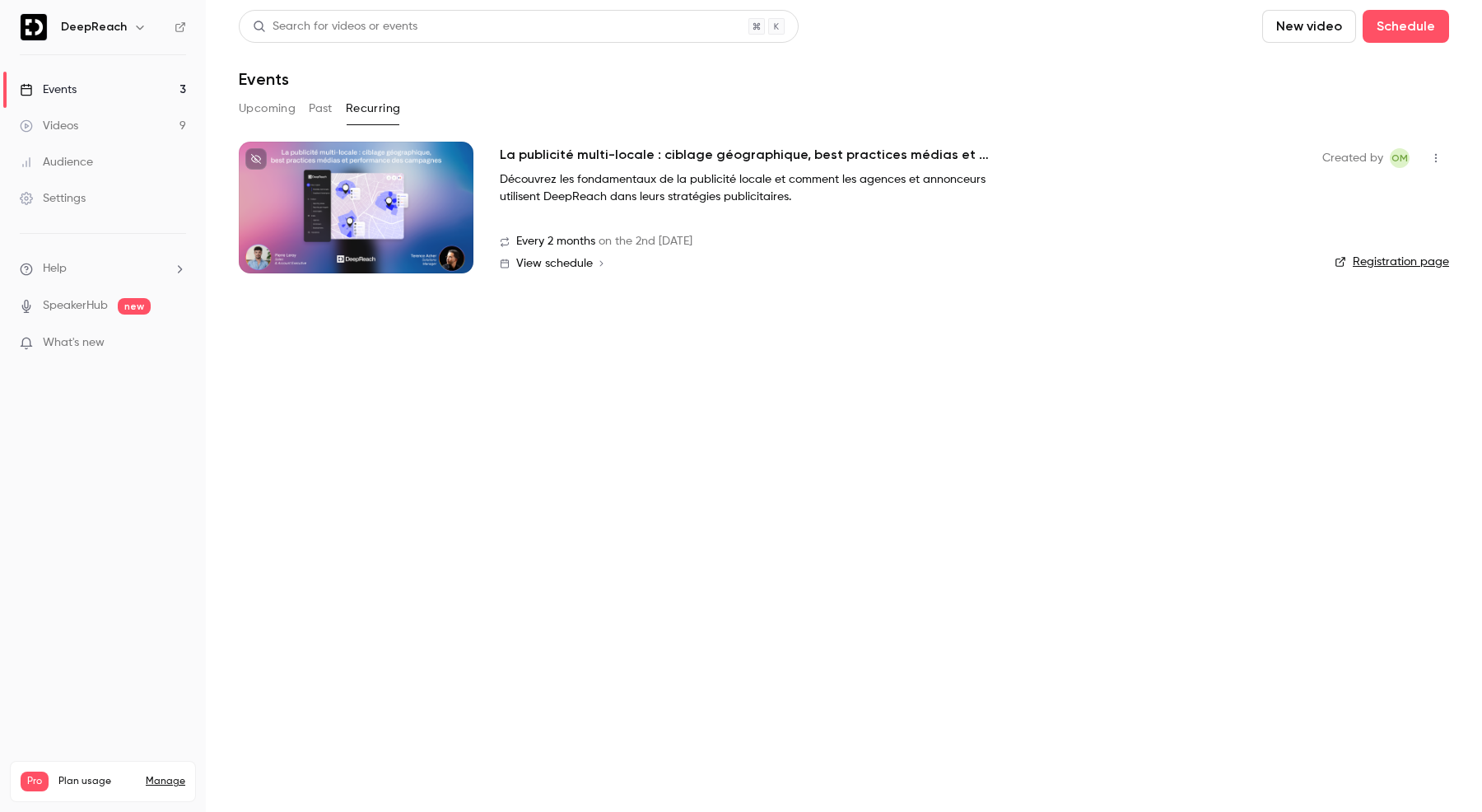
click at [262, 107] on button "Upcoming" at bounding box center [267, 109] width 57 height 26
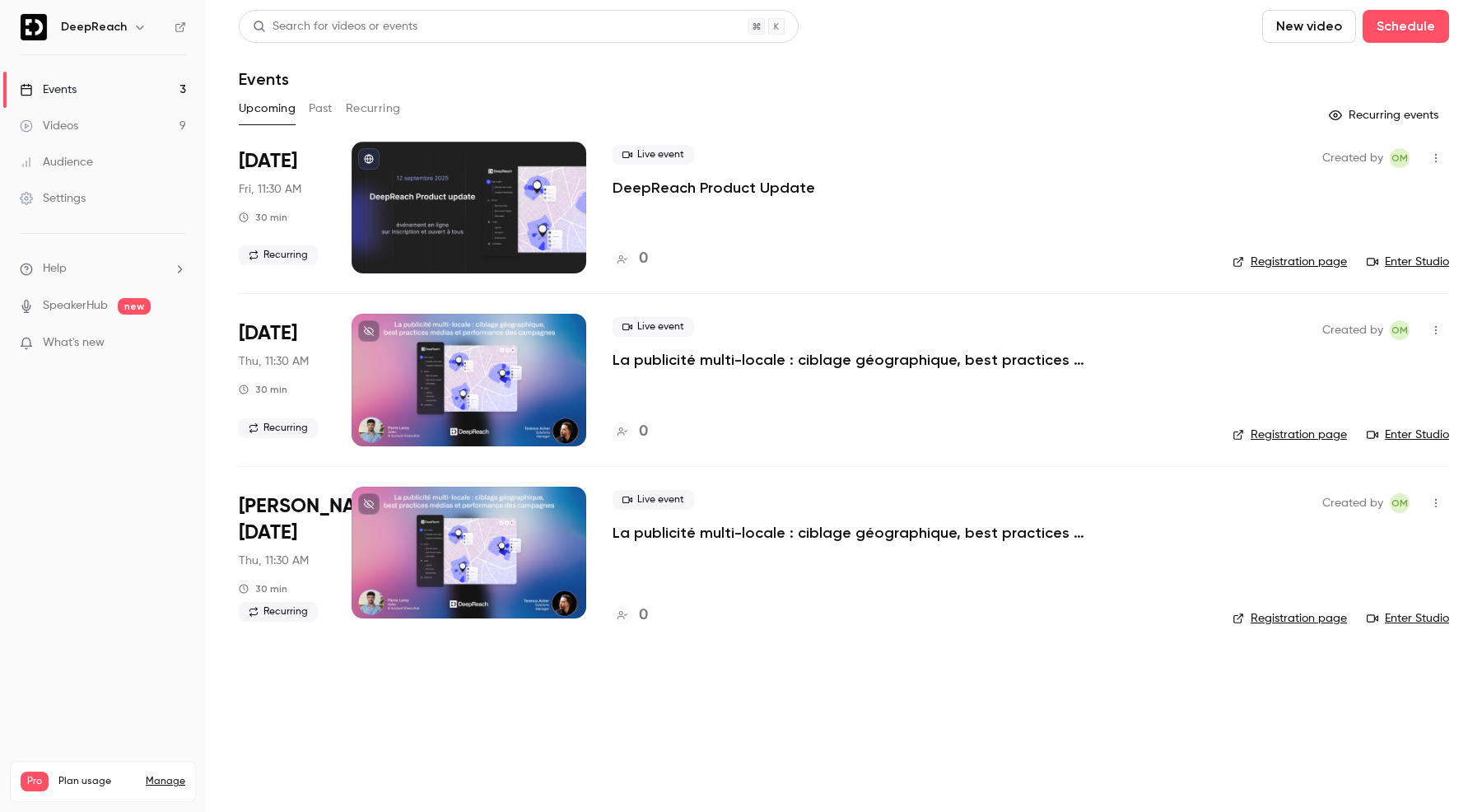
click at [376, 98] on button "Recurring" at bounding box center [373, 109] width 55 height 26
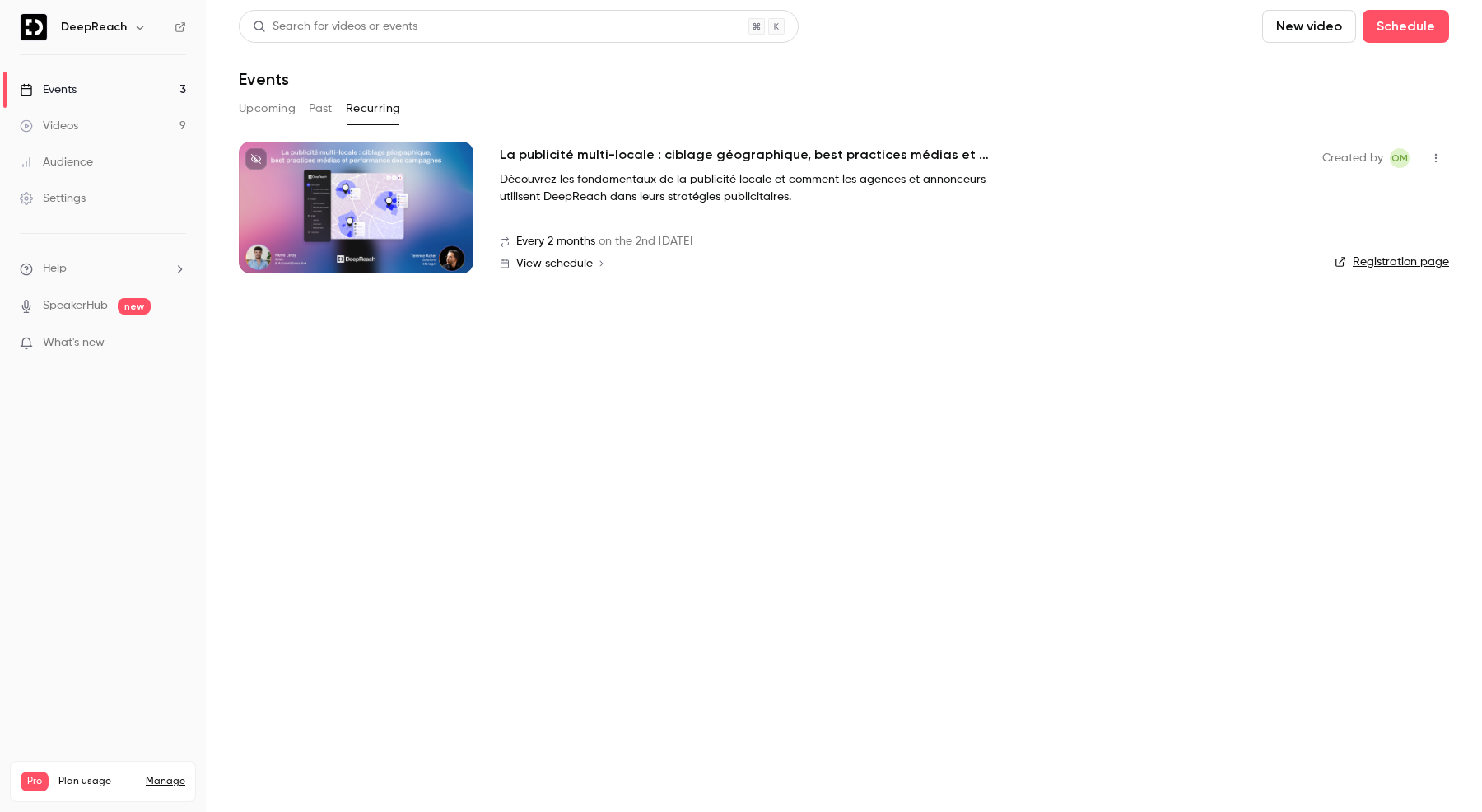
click at [290, 116] on button "Upcoming" at bounding box center [267, 109] width 57 height 26
